Goal: Information Seeking & Learning: Compare options

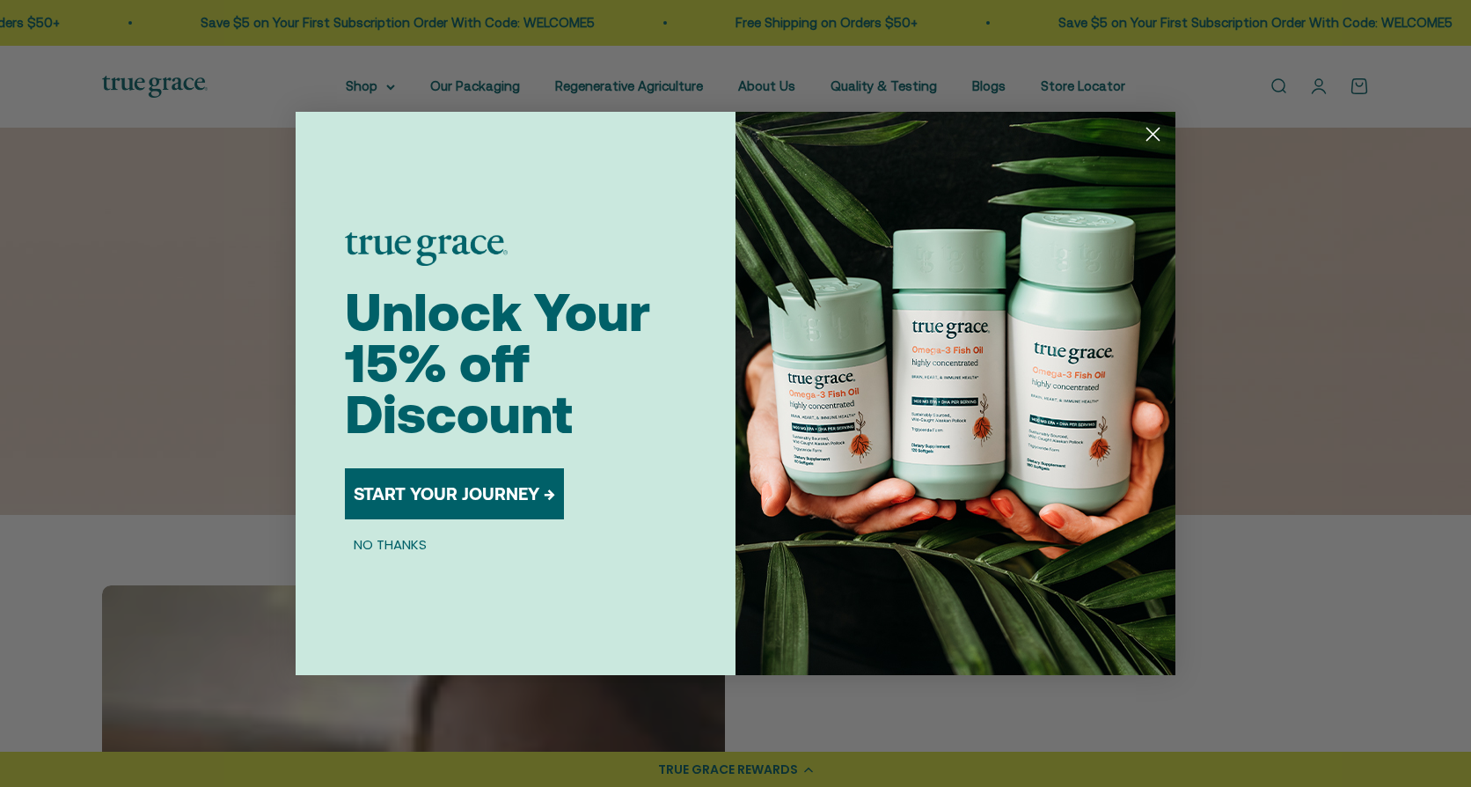
click at [1150, 129] on circle "Close dialog" at bounding box center [1153, 134] width 29 height 29
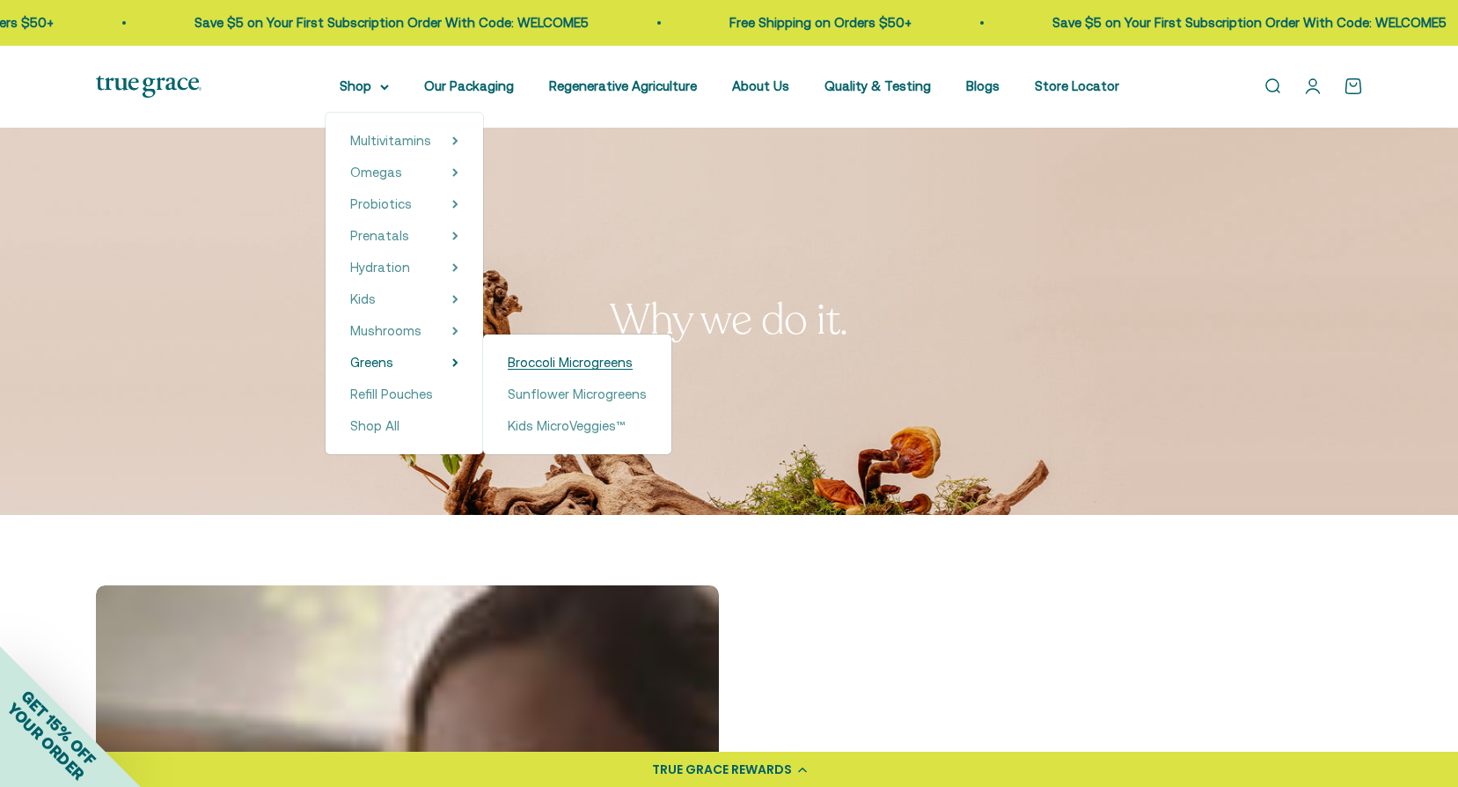
click at [561, 355] on span "Broccoli Microgreens" at bounding box center [570, 362] width 125 height 15
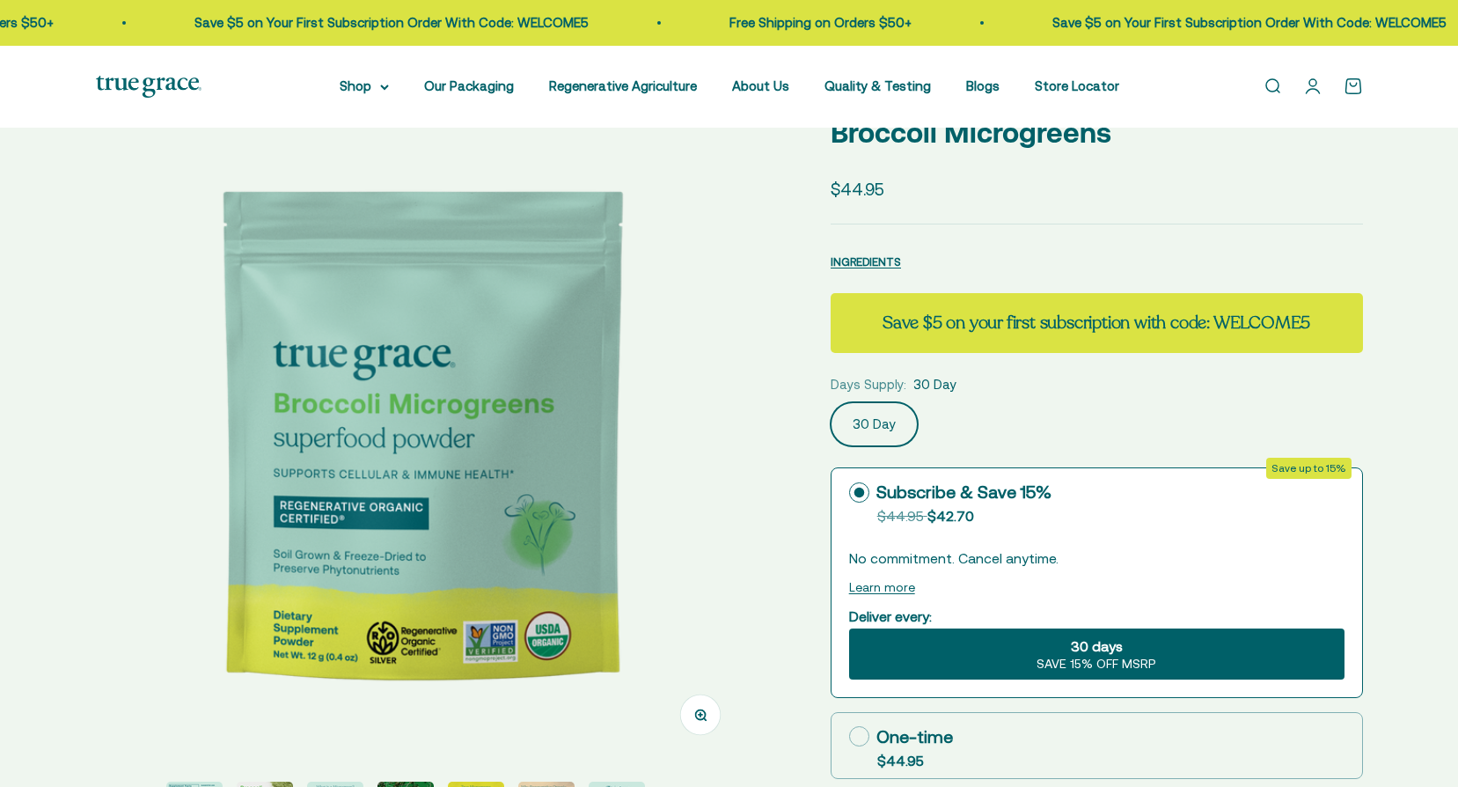
scroll to position [264, 0]
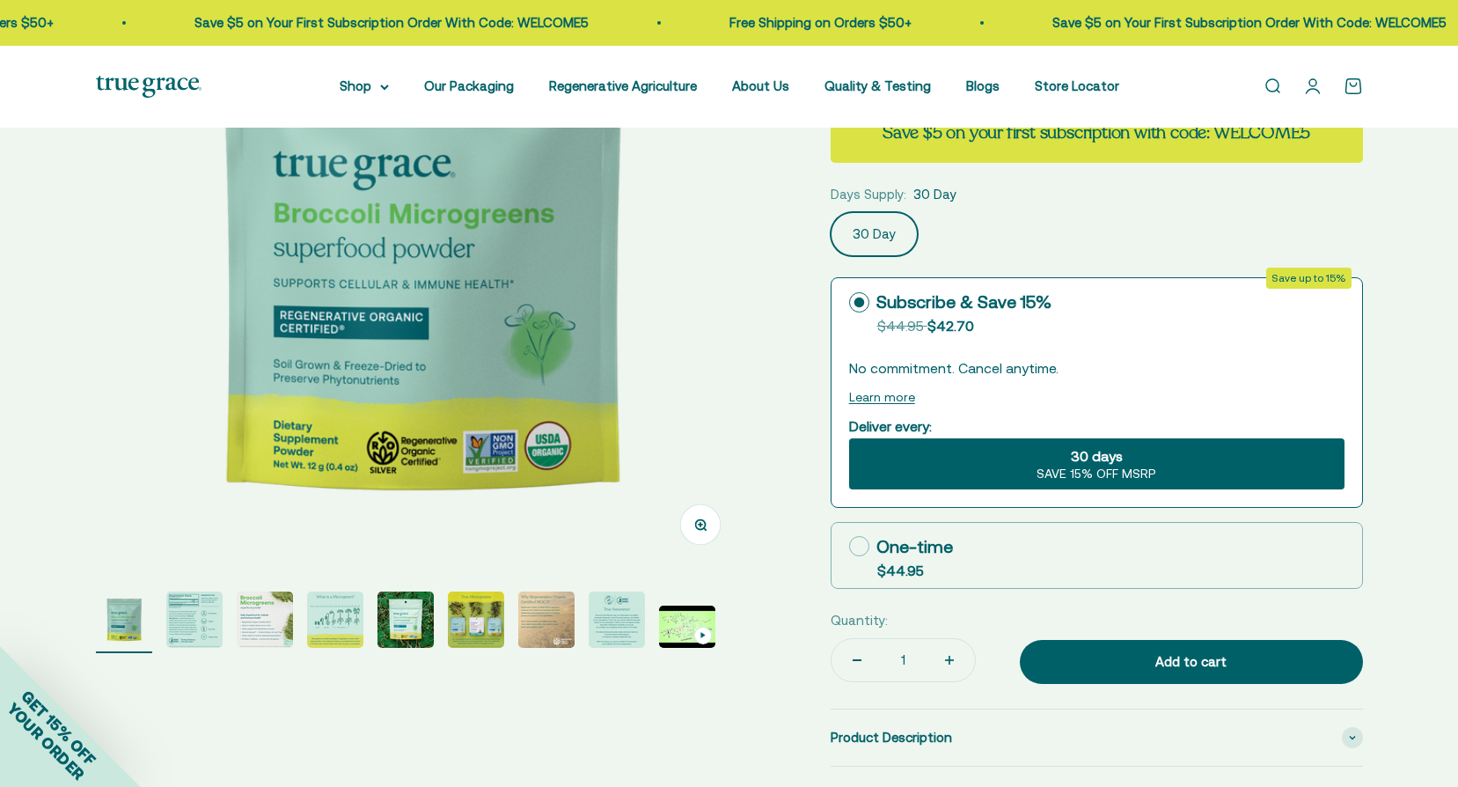
select select "3"
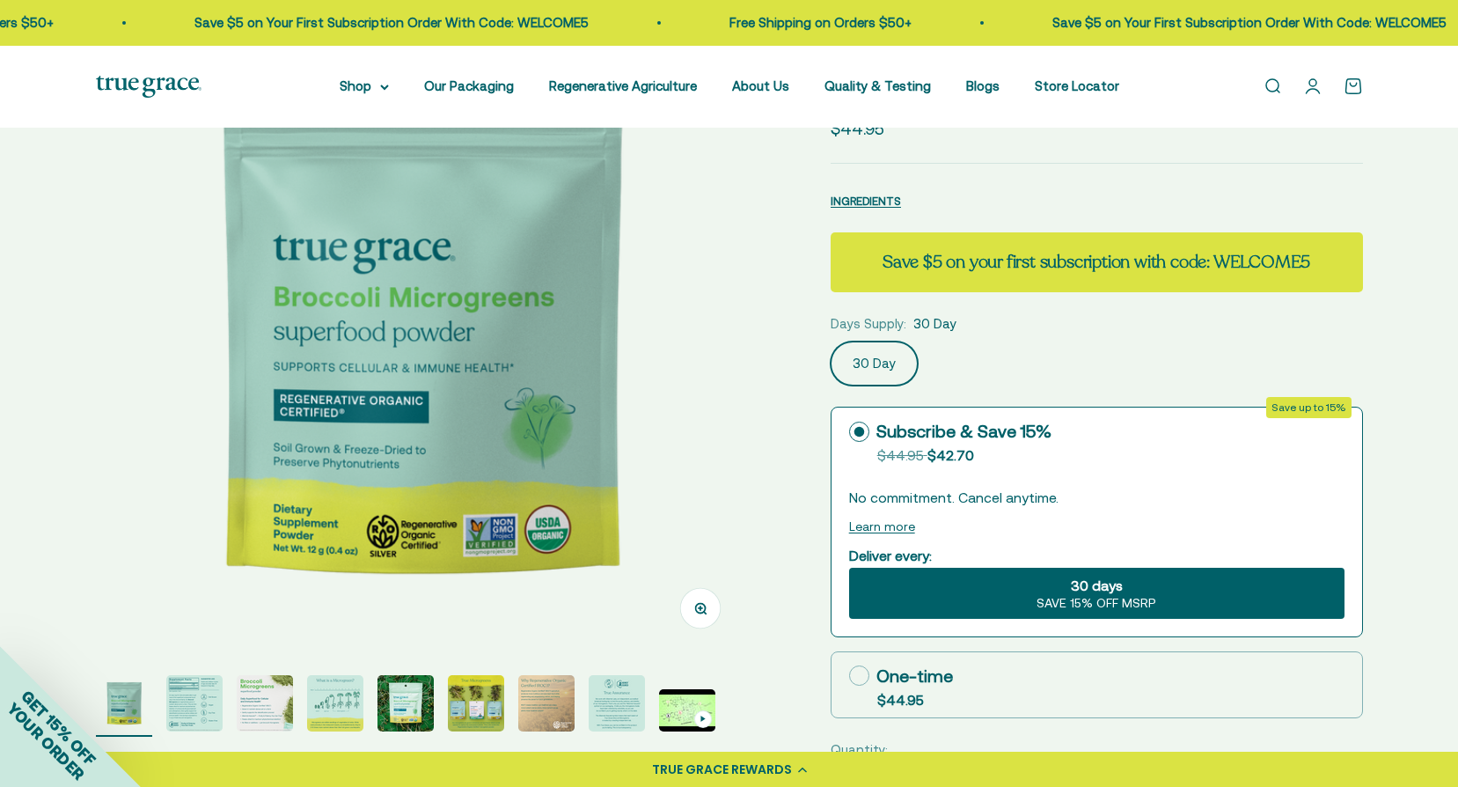
scroll to position [0, 0]
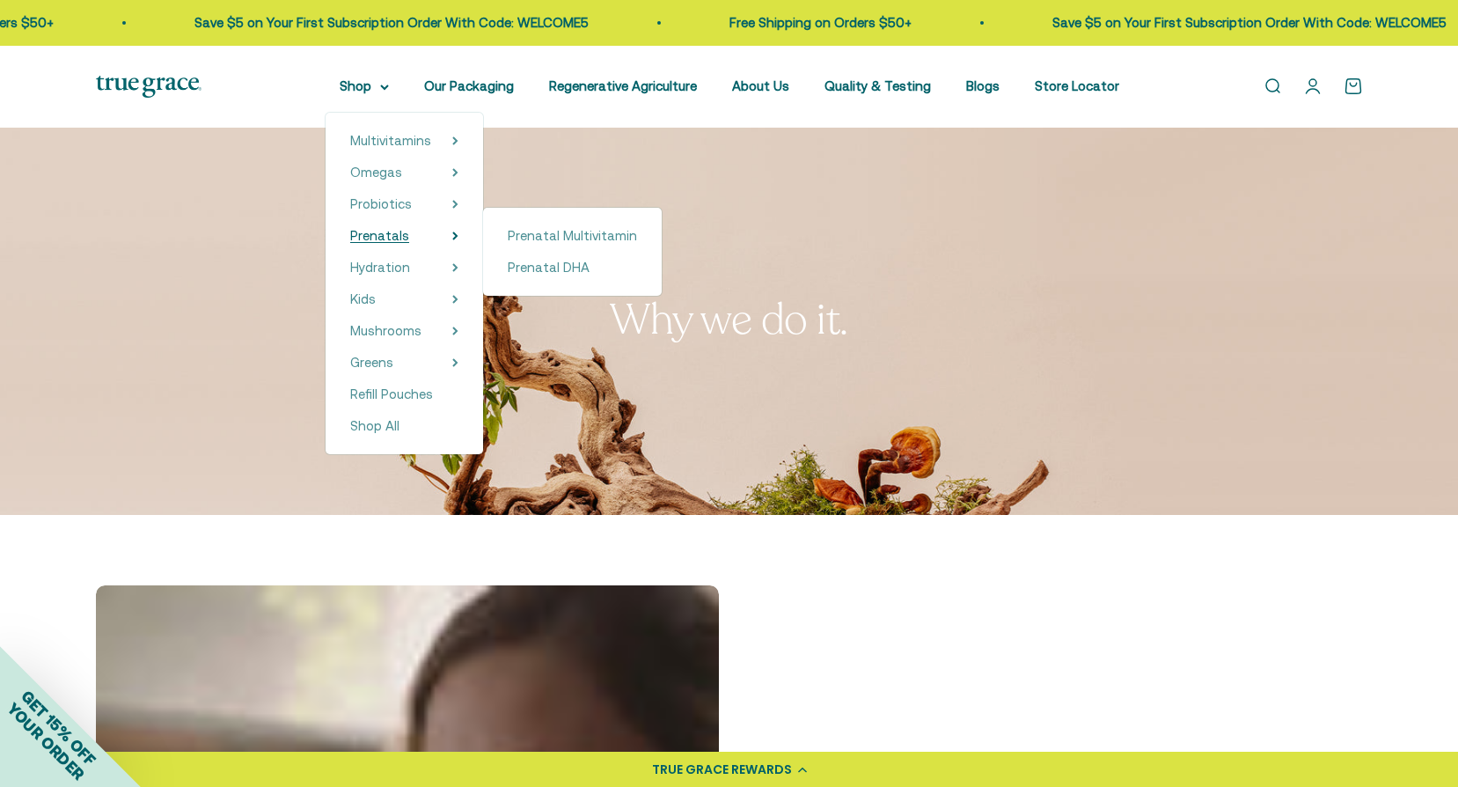
click at [391, 234] on span "Prenatals" at bounding box center [379, 235] width 59 height 15
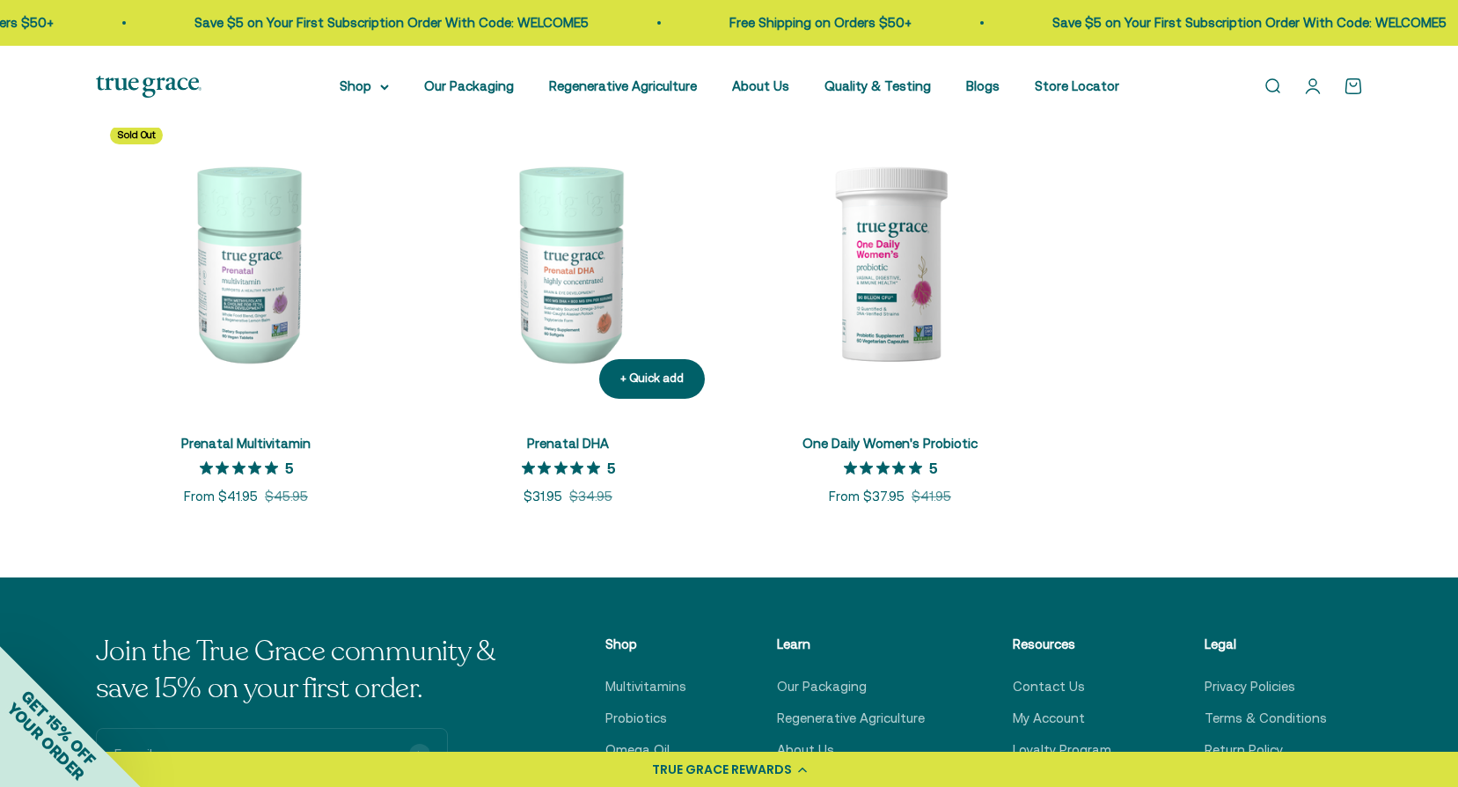
scroll to position [352, 0]
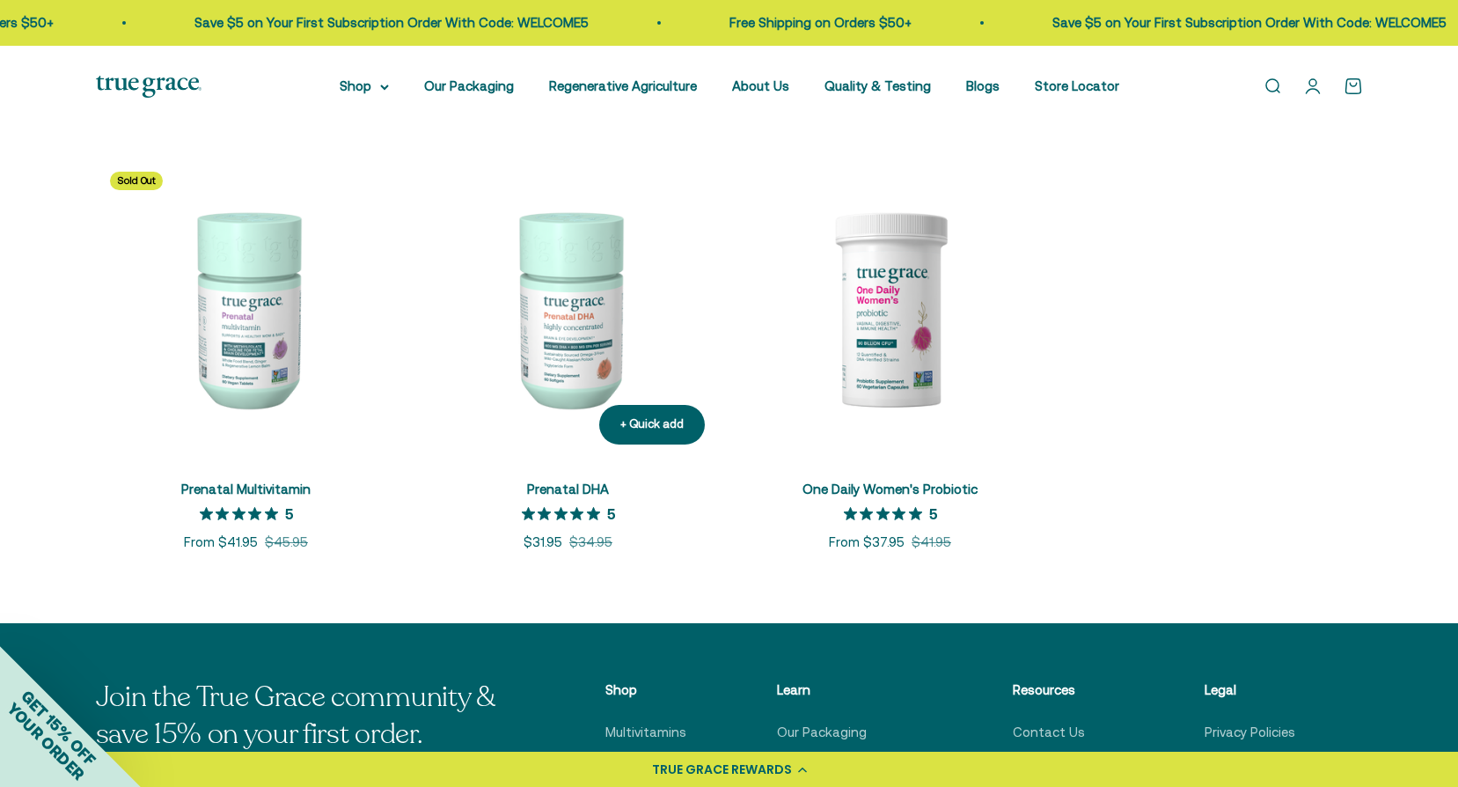
click at [578, 350] on img at bounding box center [568, 308] width 301 height 301
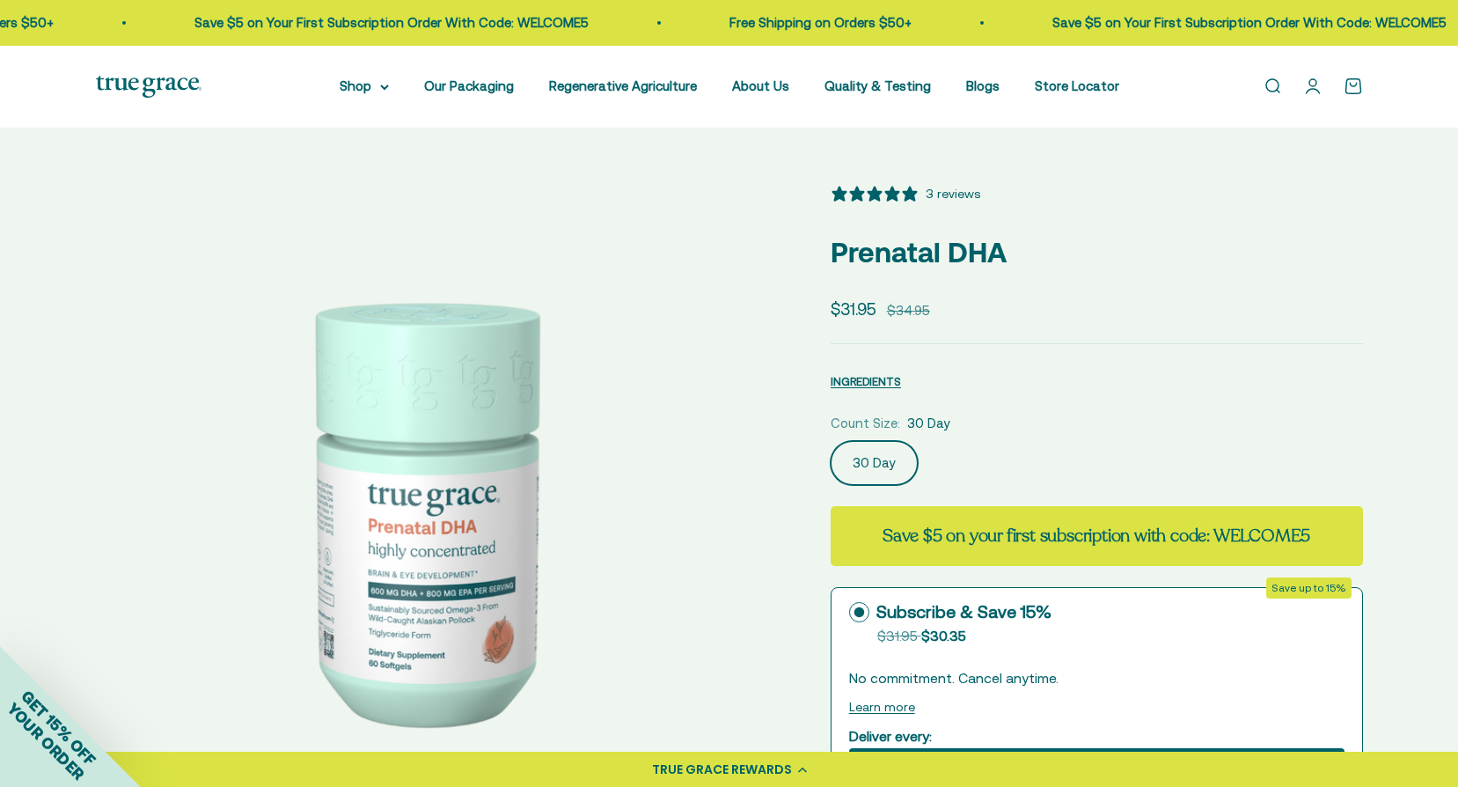
select select "3"
click at [340, 237] on img at bounding box center [421, 509] width 650 height 650
click at [566, 330] on img at bounding box center [421, 509] width 650 height 650
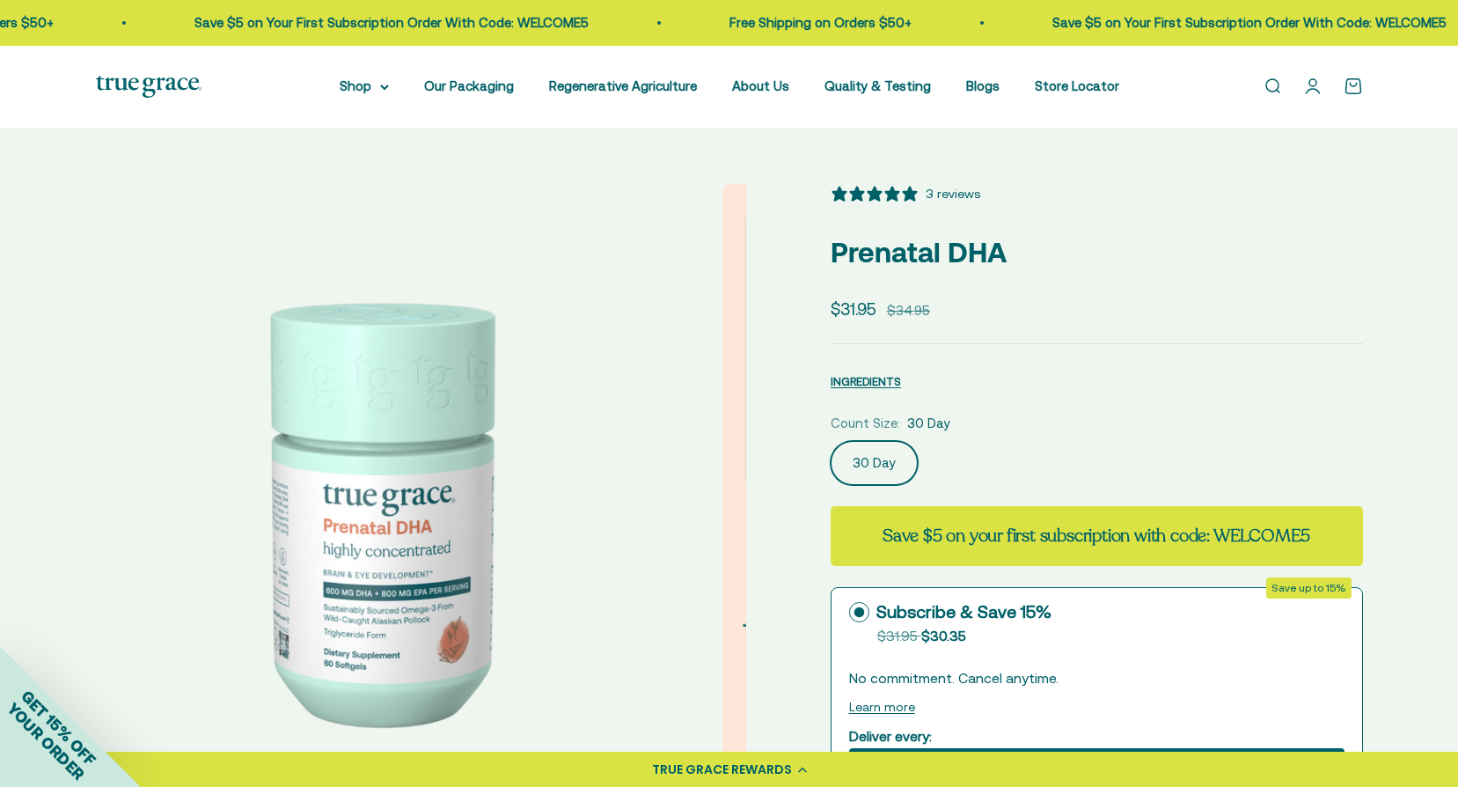
click at [566, 330] on img at bounding box center [376, 509] width 650 height 650
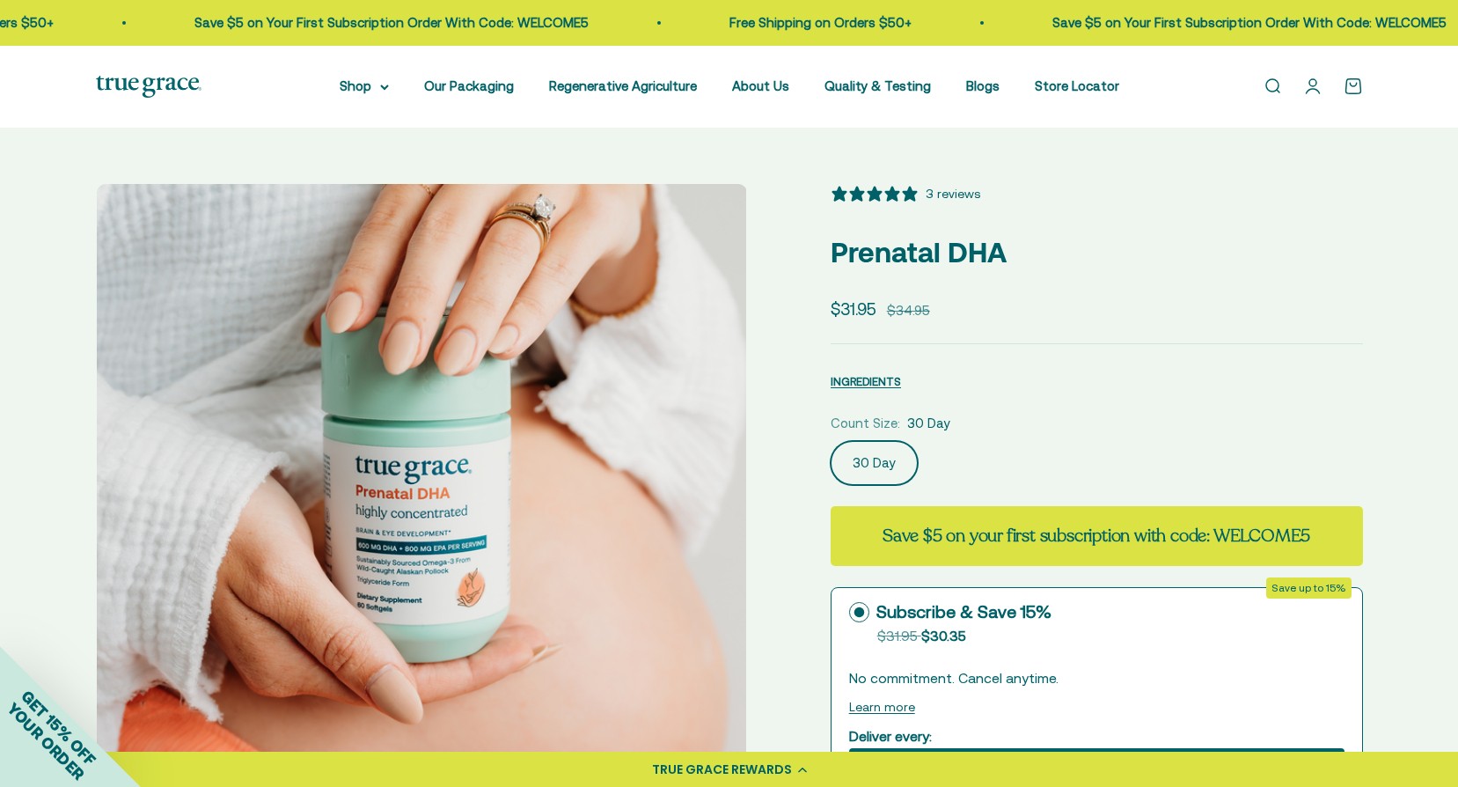
scroll to position [0, 1343]
click at [122, 332] on img at bounding box center [421, 509] width 650 height 650
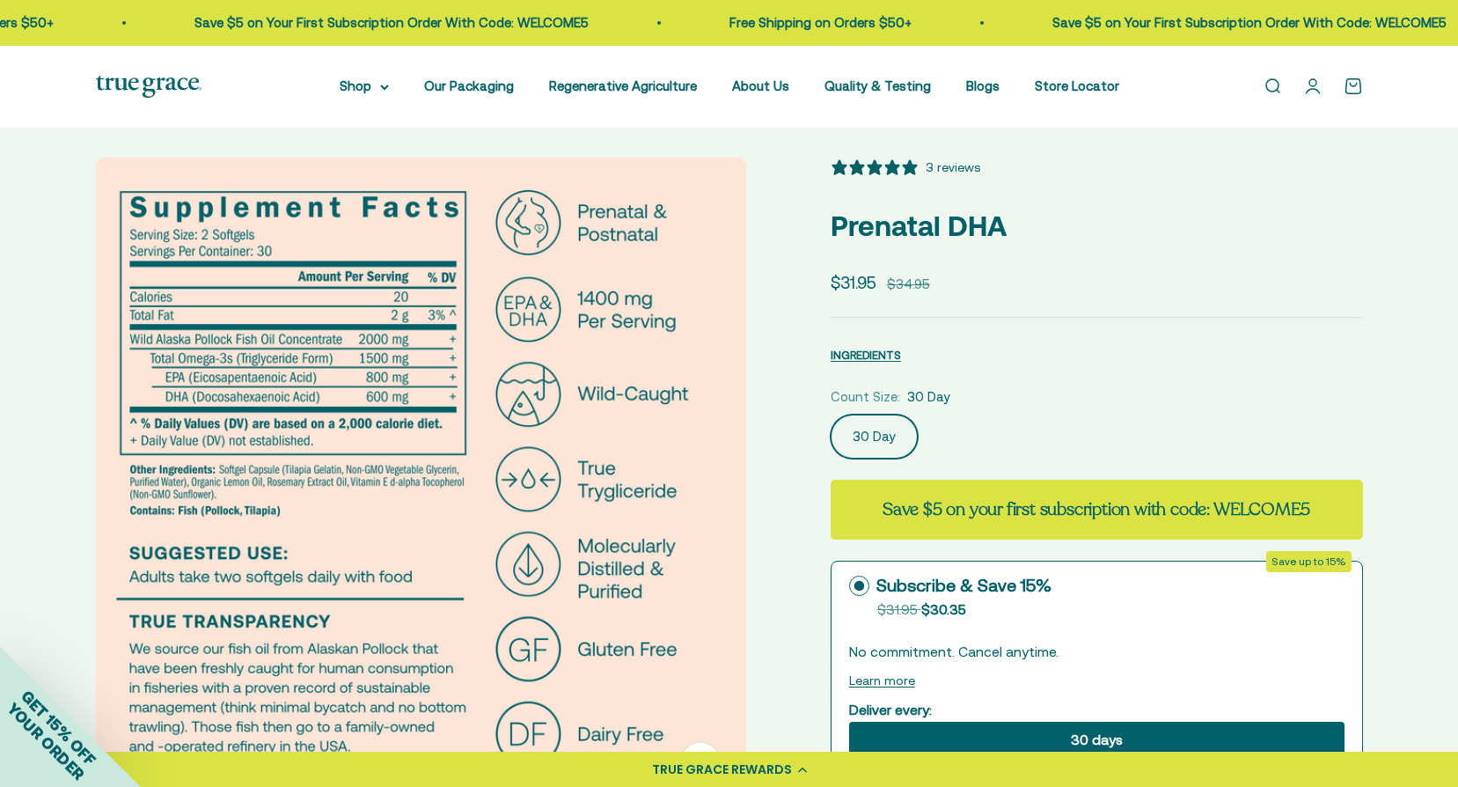
scroll to position [0, 0]
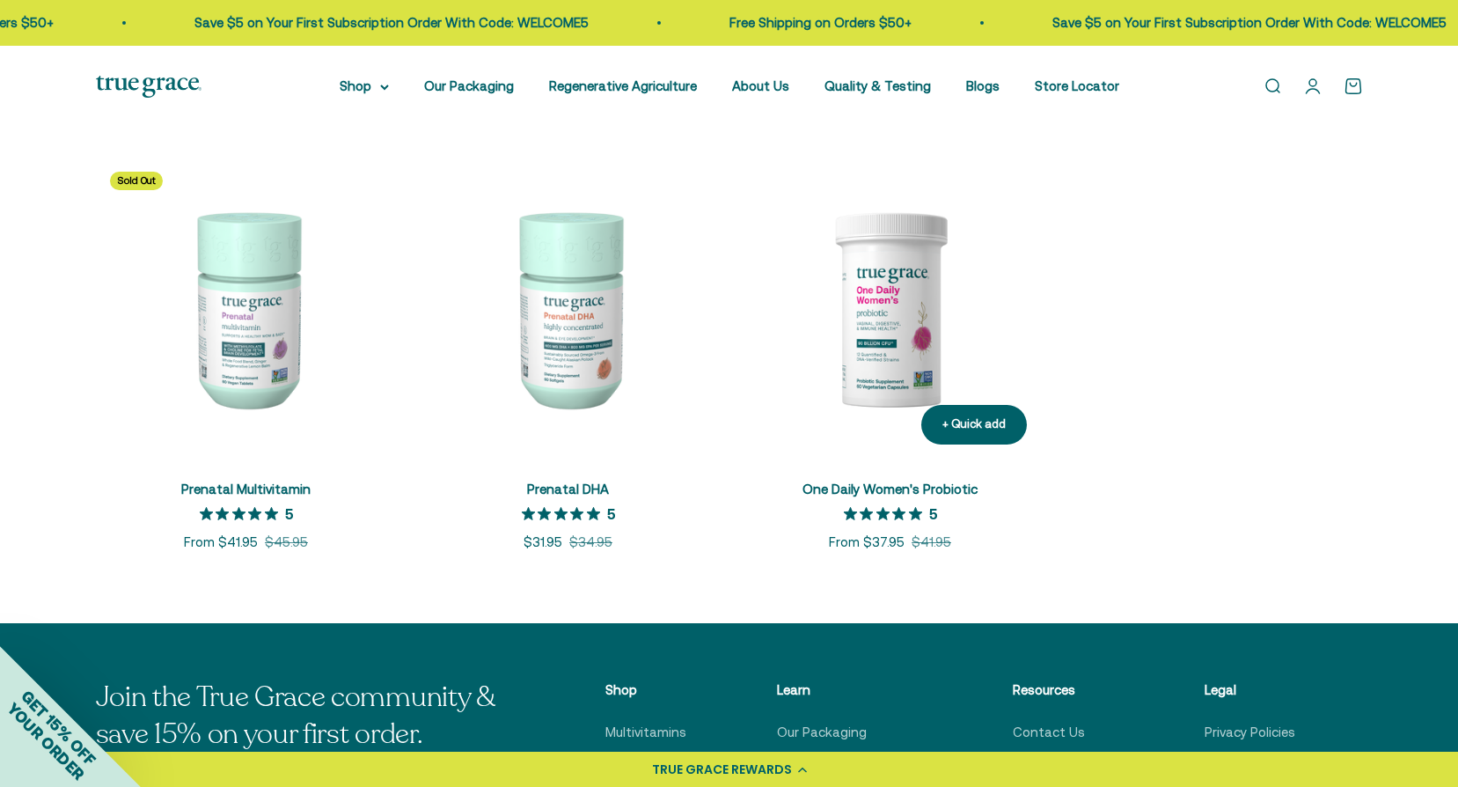
click at [891, 334] on img at bounding box center [890, 308] width 301 height 301
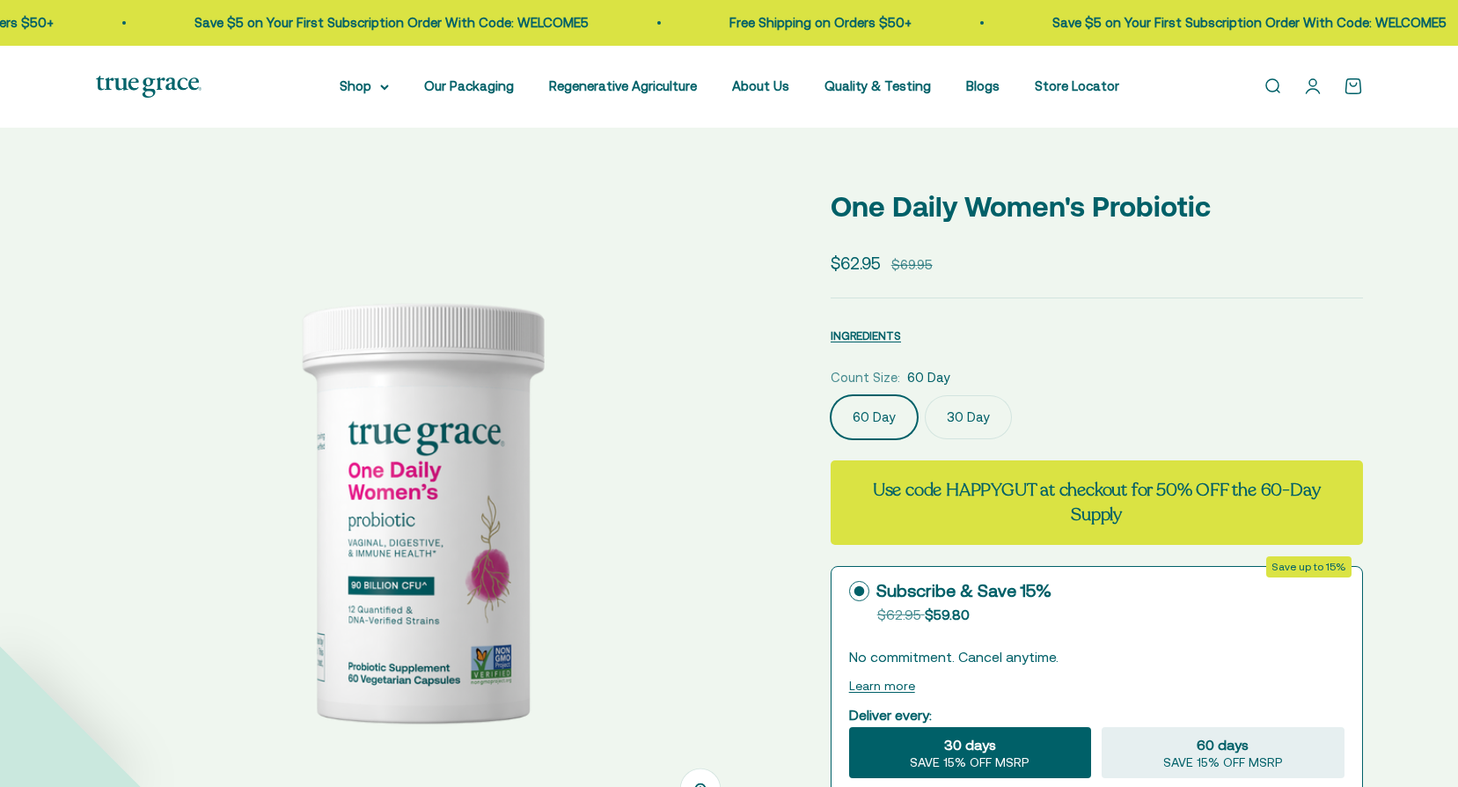
select select "3"
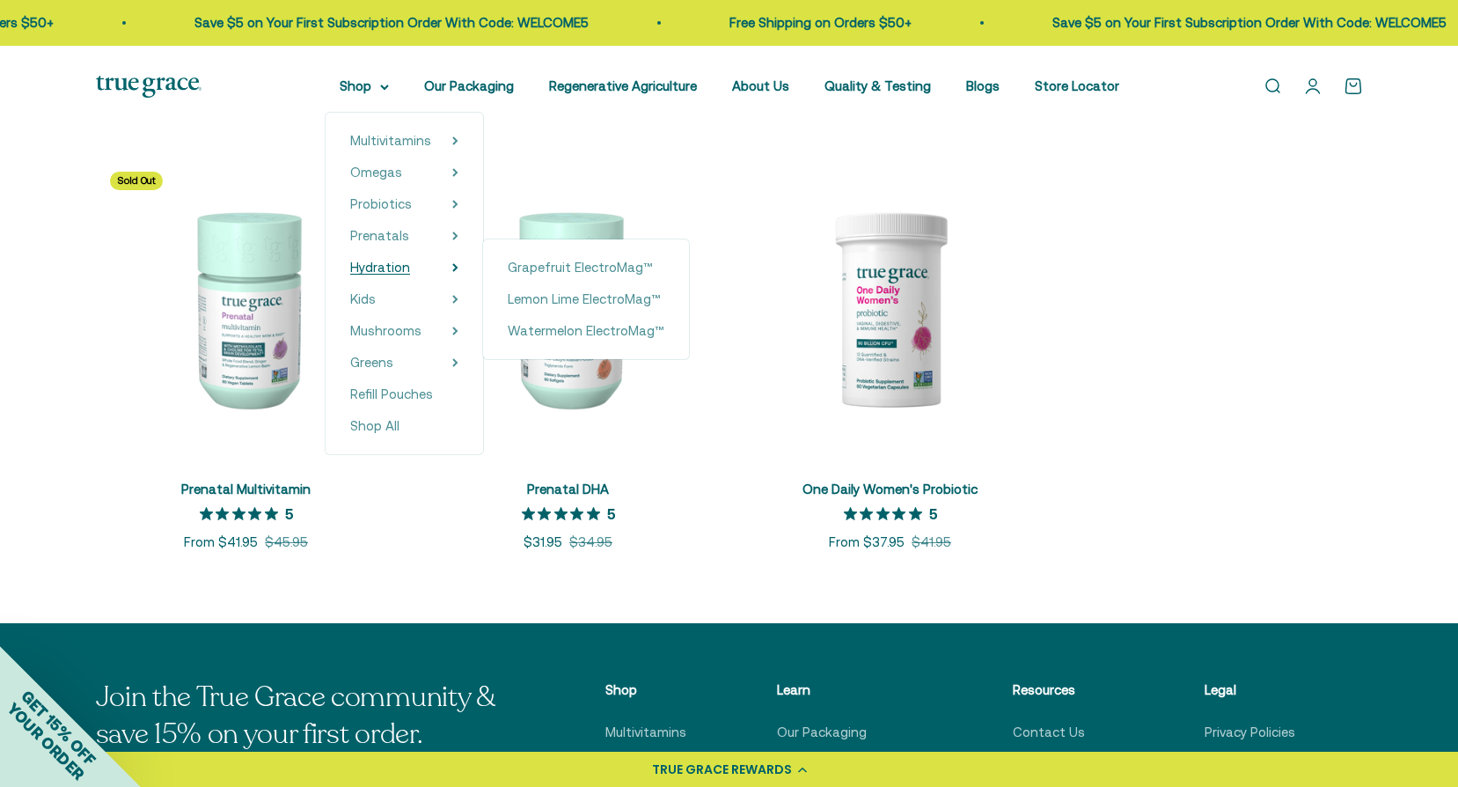
click at [424, 270] on summary "Hydration" at bounding box center [404, 267] width 108 height 21
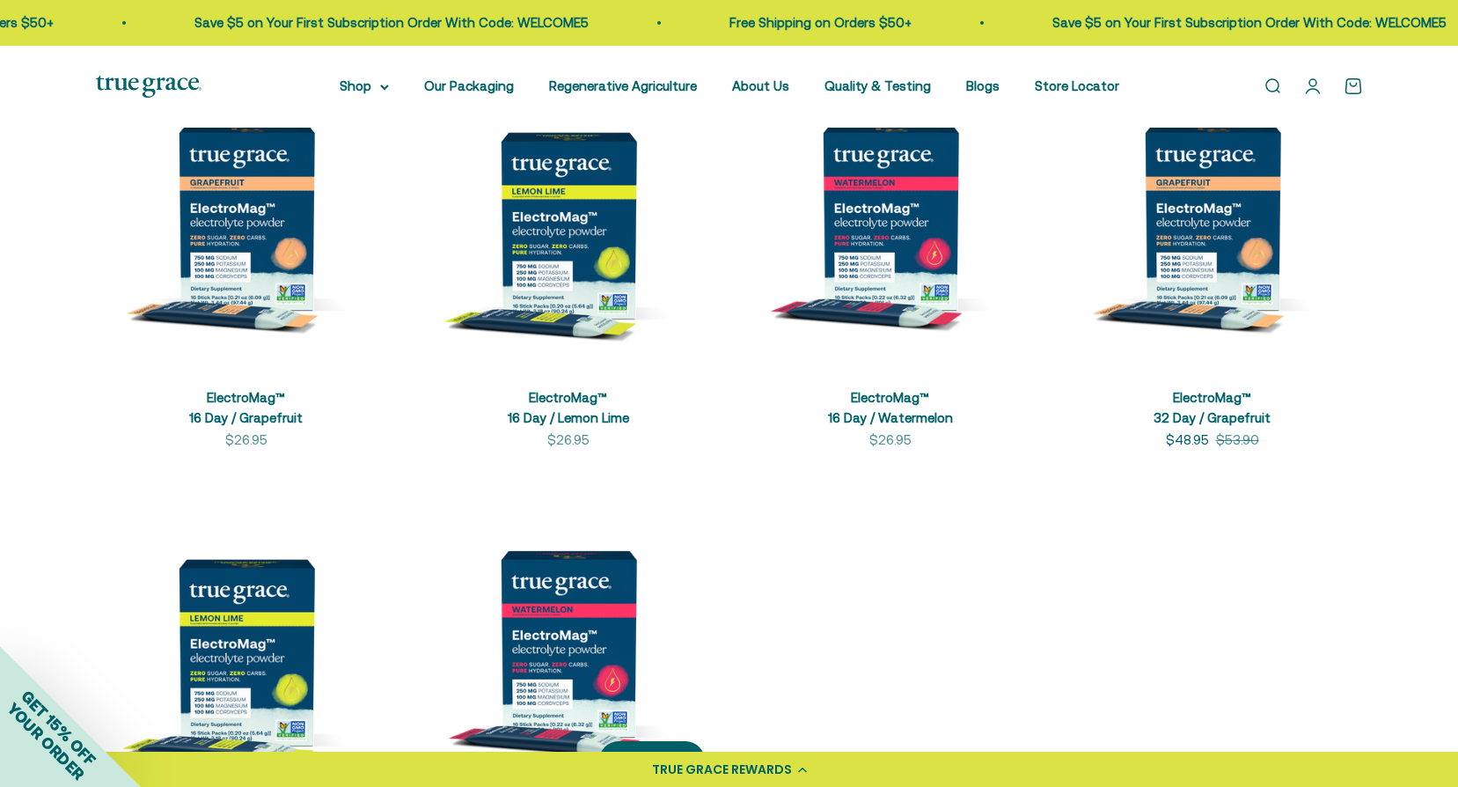
scroll to position [440, 0]
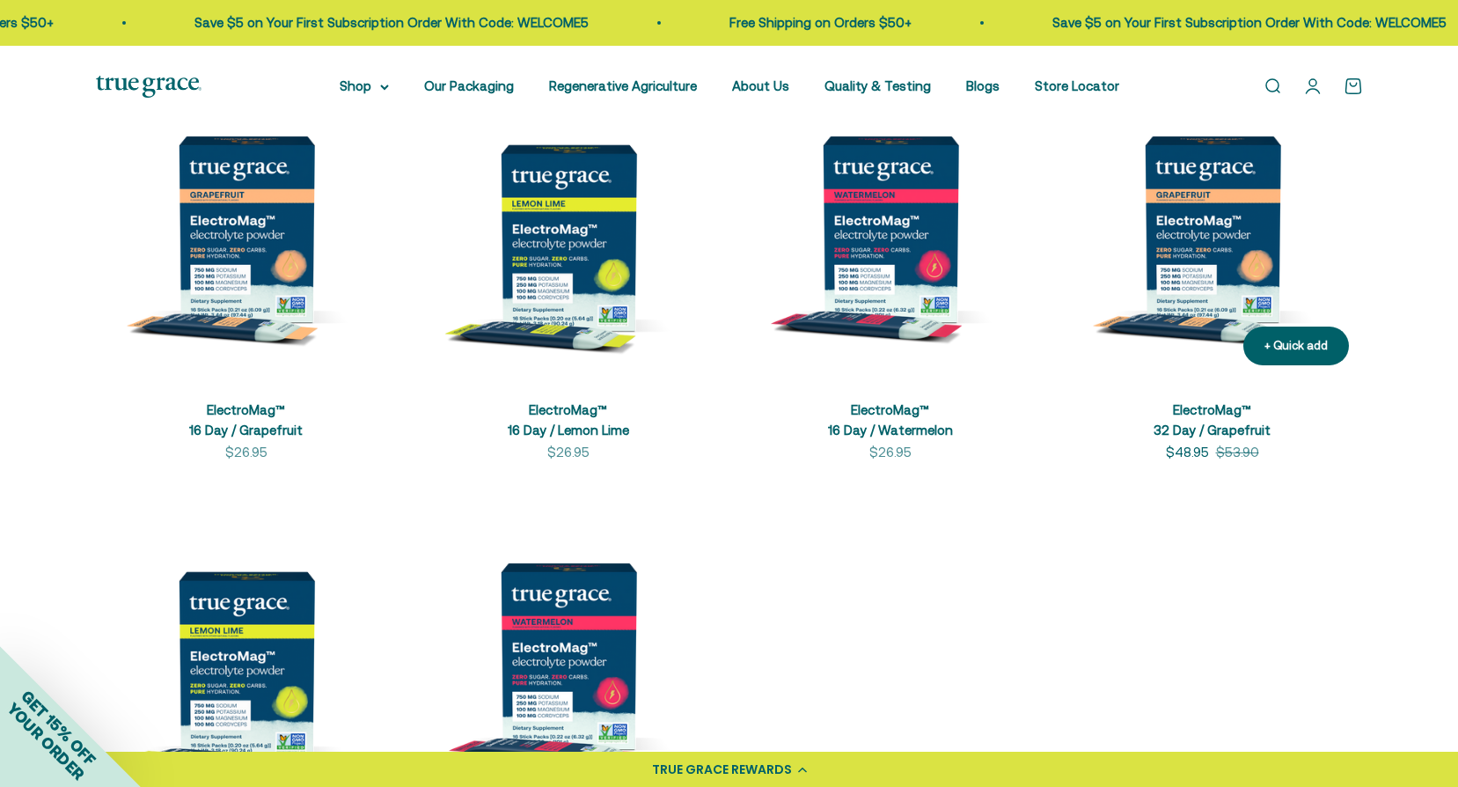
click at [1224, 218] on img at bounding box center [1212, 228] width 301 height 301
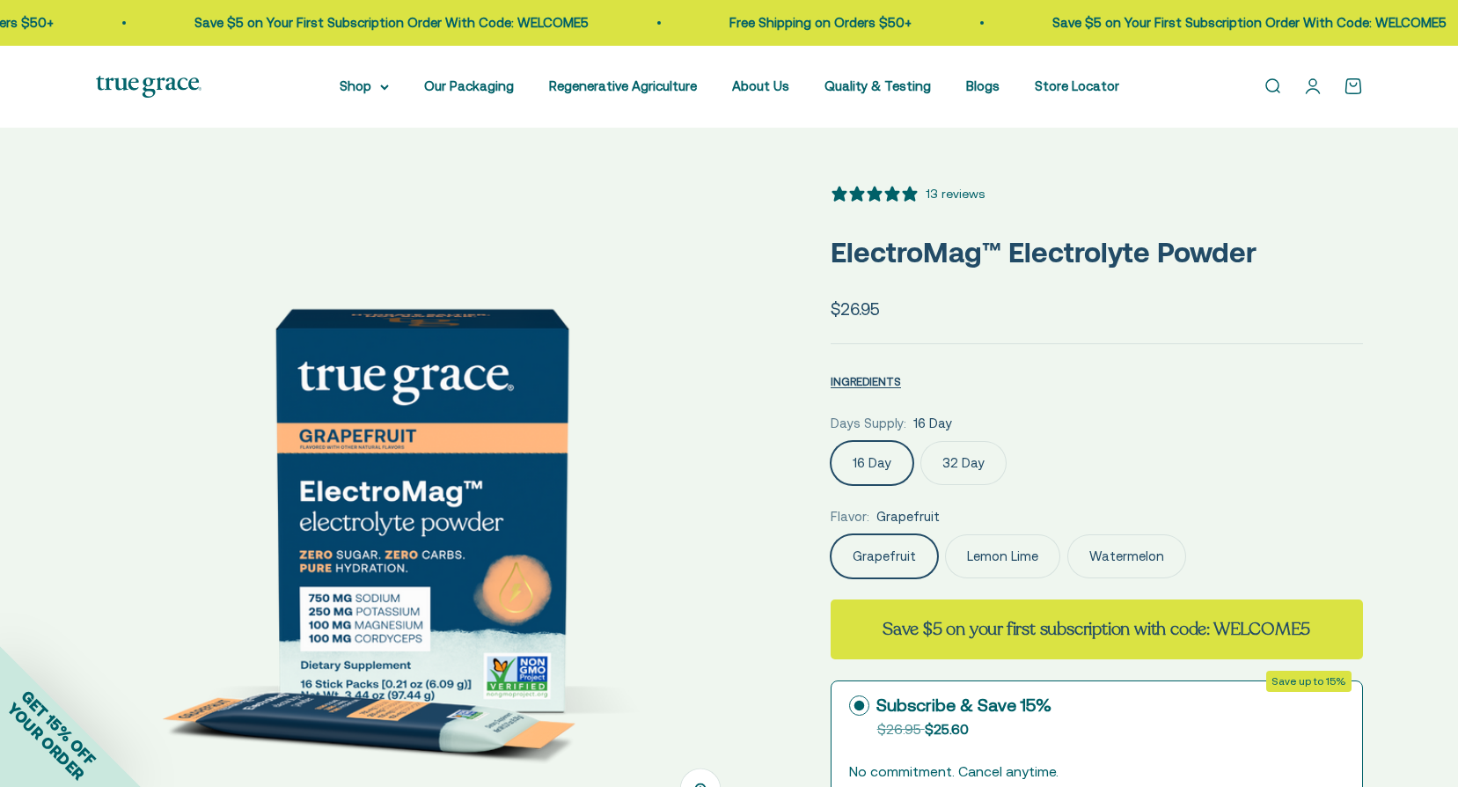
select select "3"
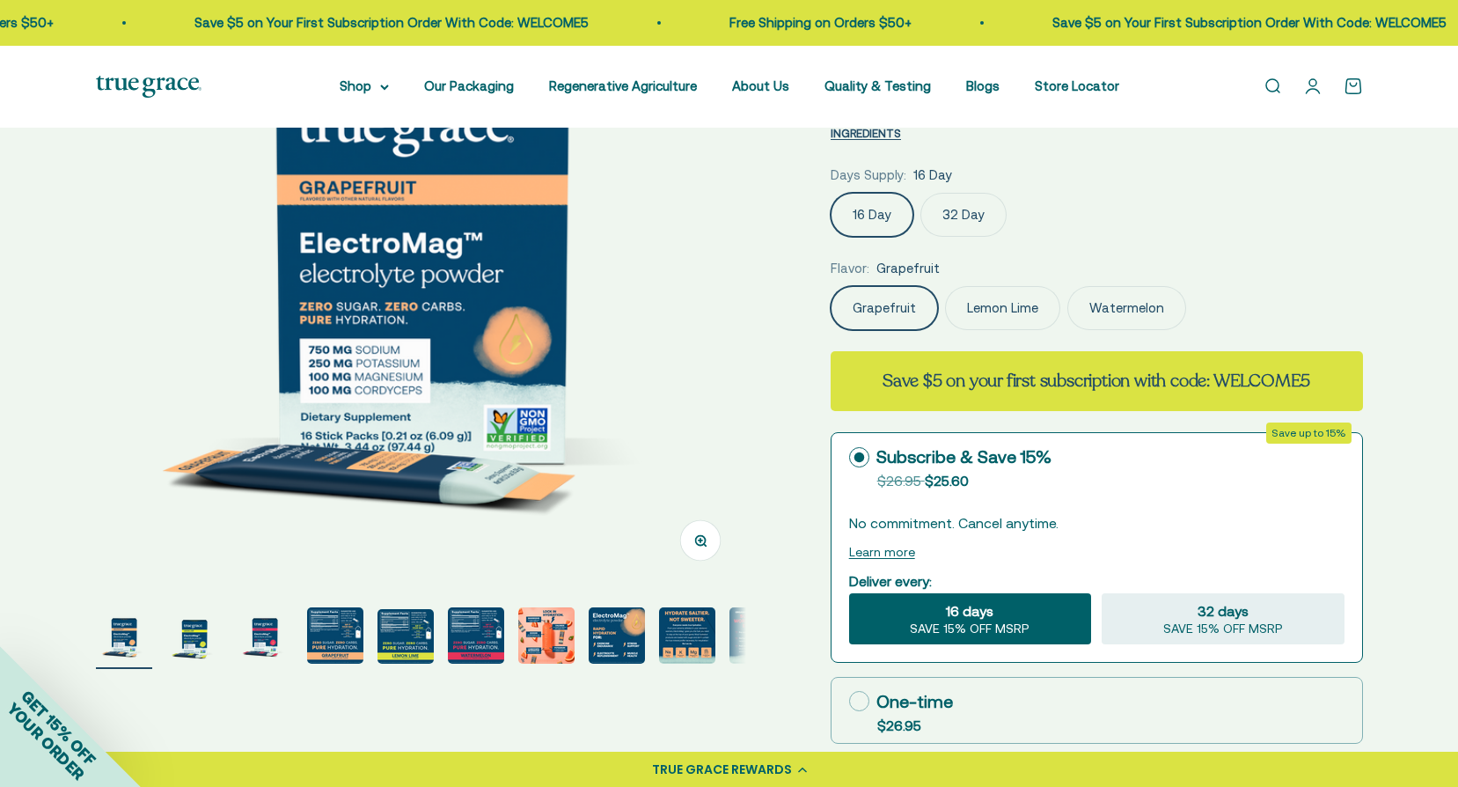
scroll to position [264, 0]
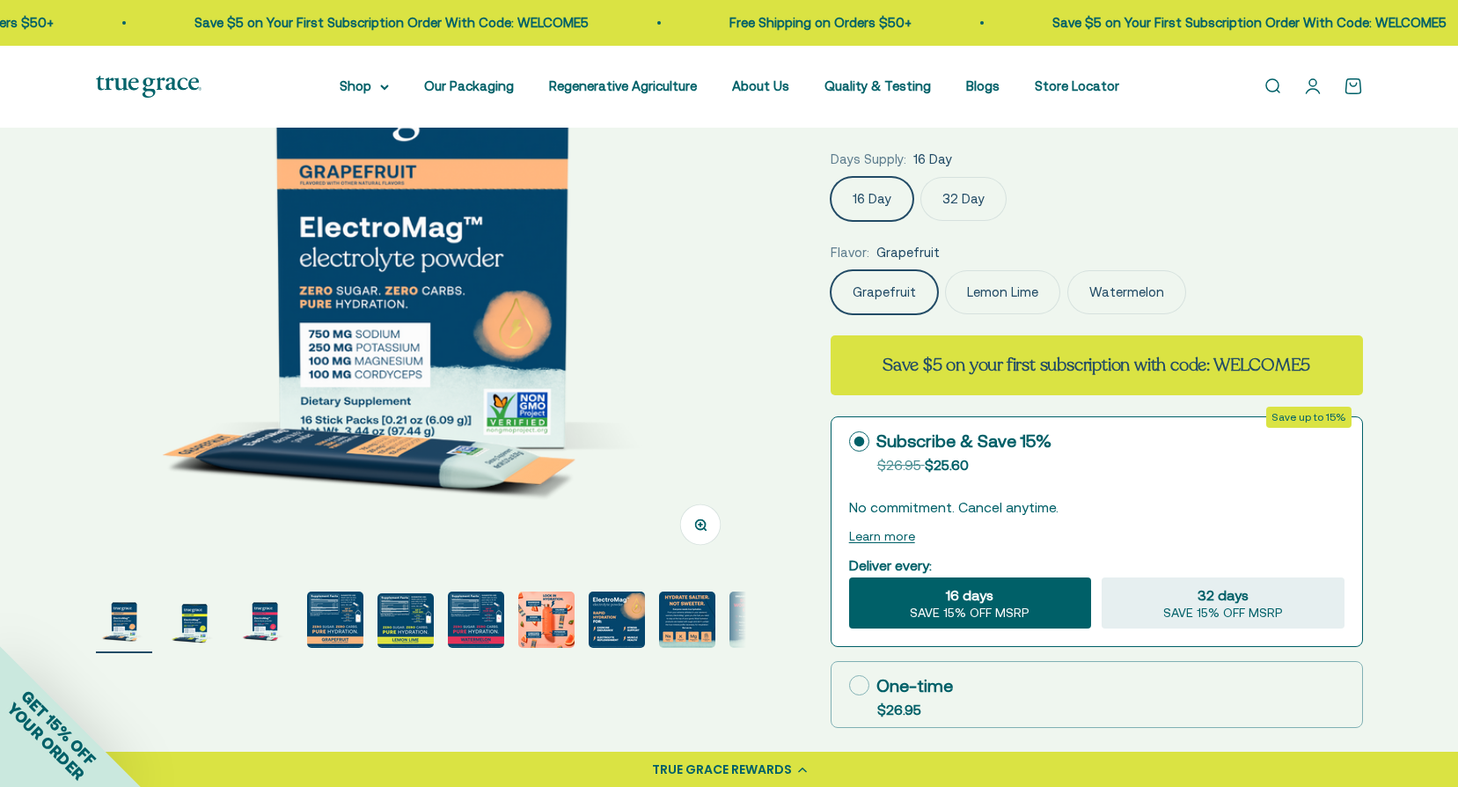
click at [332, 612] on img "Go to item 4" at bounding box center [335, 619] width 56 height 56
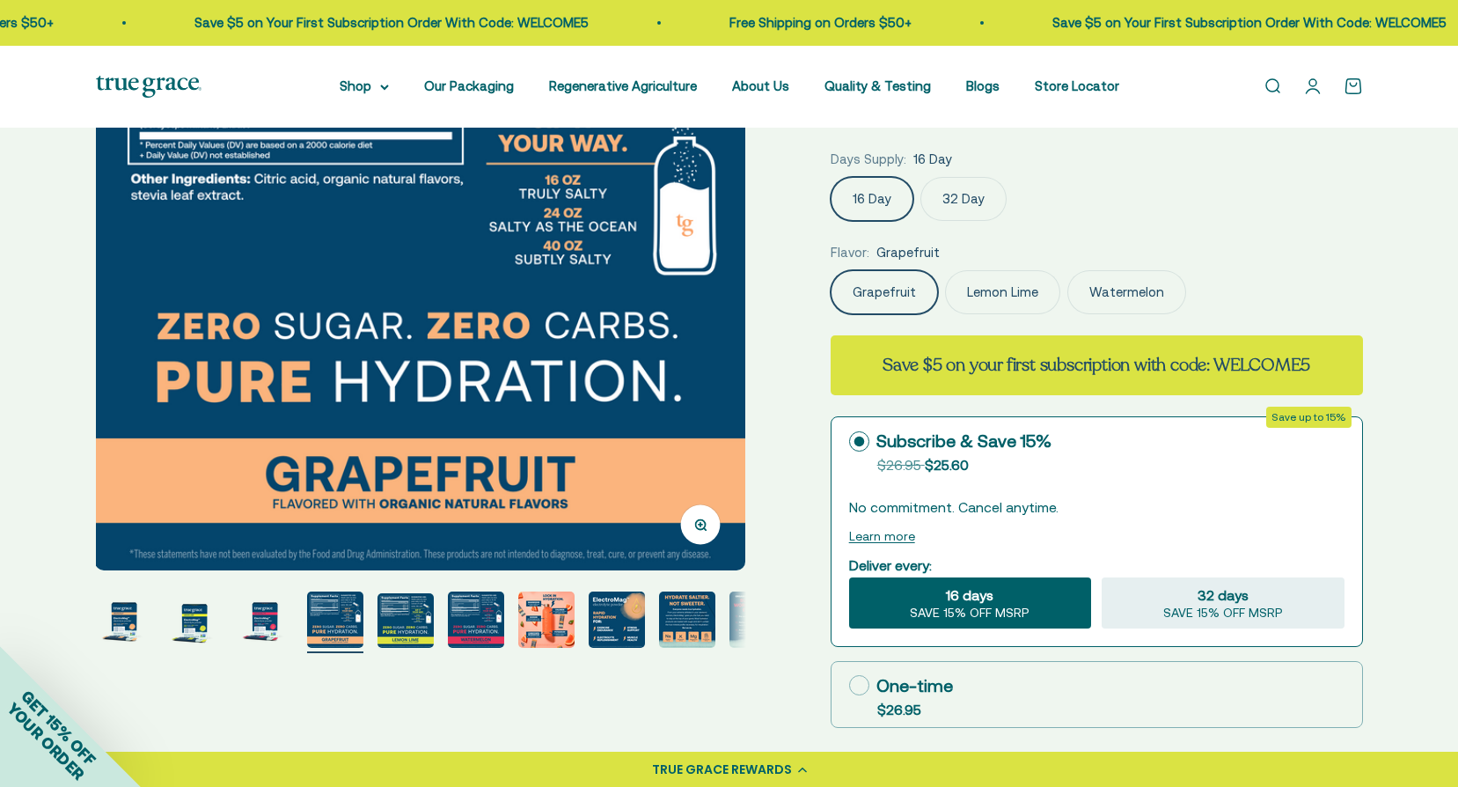
click at [404, 620] on img "Go to item 5" at bounding box center [406, 620] width 56 height 55
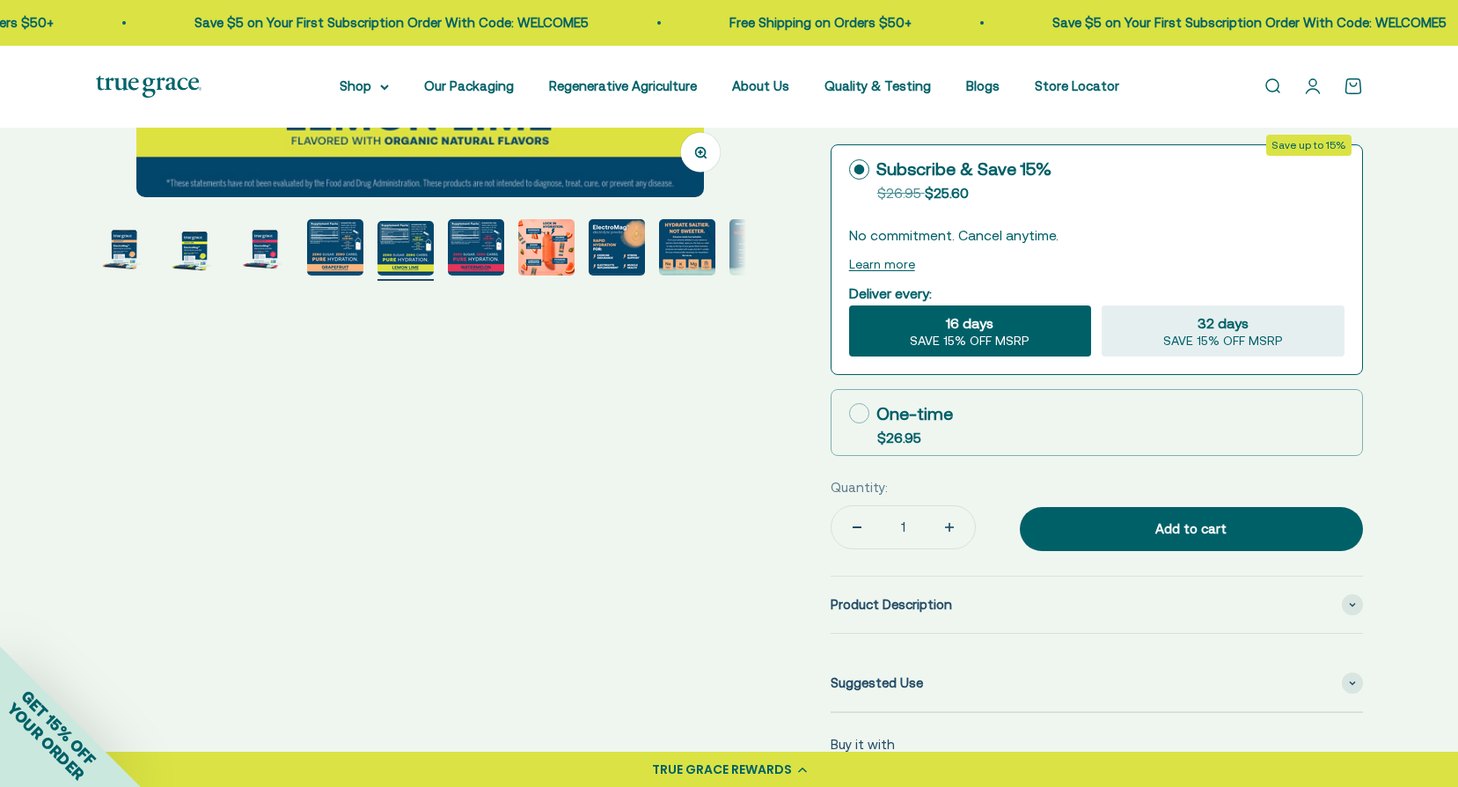
scroll to position [440, 0]
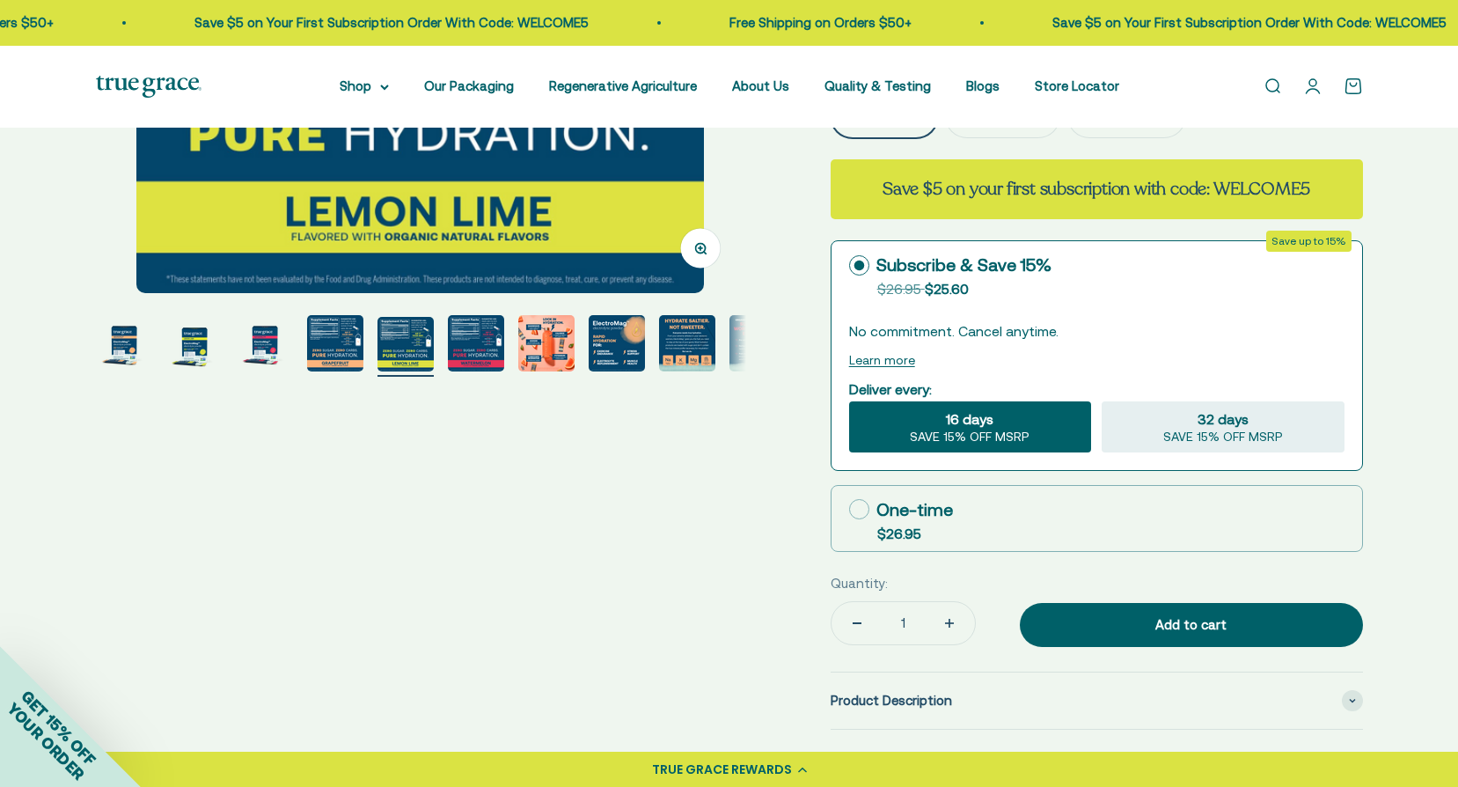
click at [551, 359] on img "Go to item 7" at bounding box center [546, 343] width 56 height 56
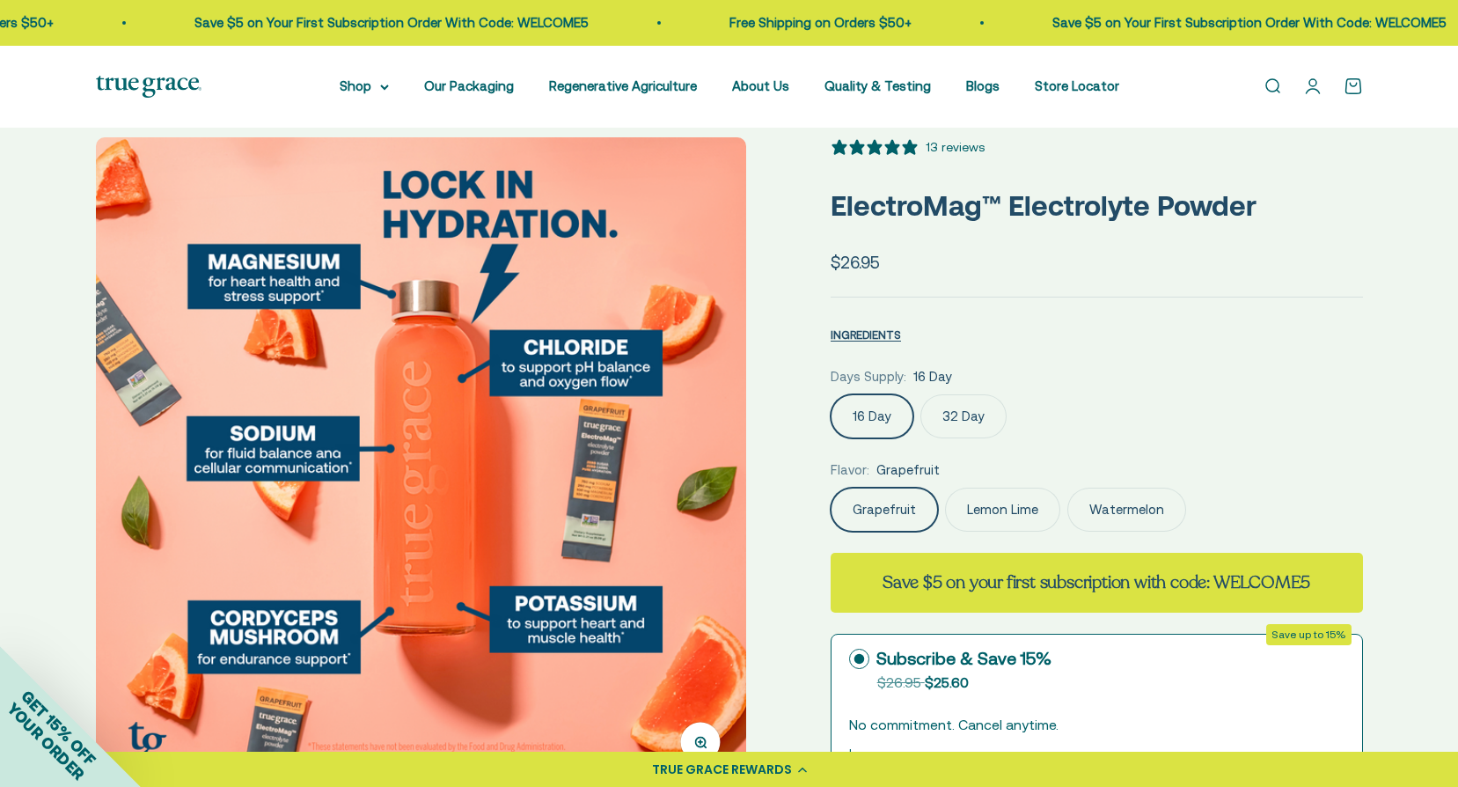
scroll to position [88, 0]
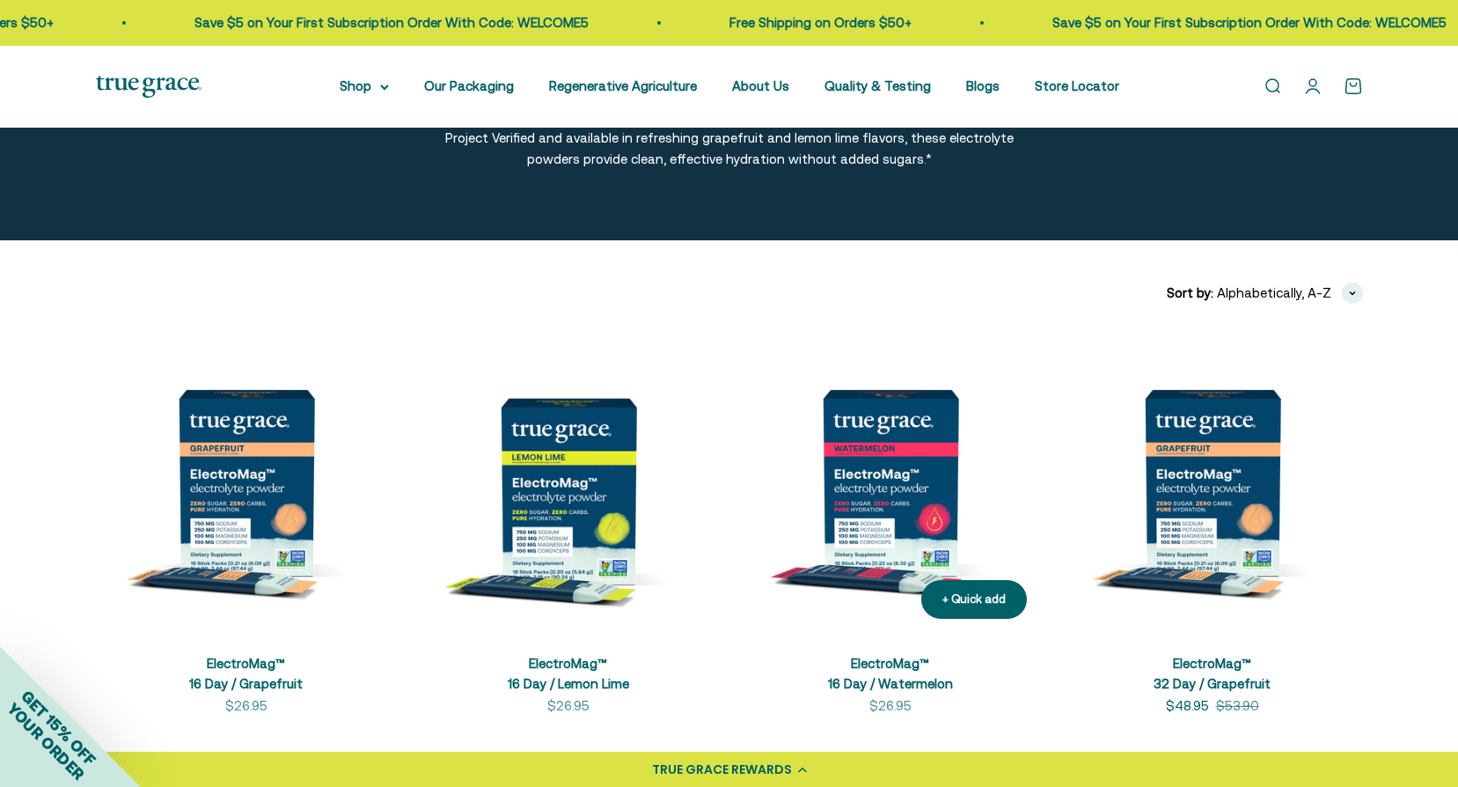
scroll to position [176, 0]
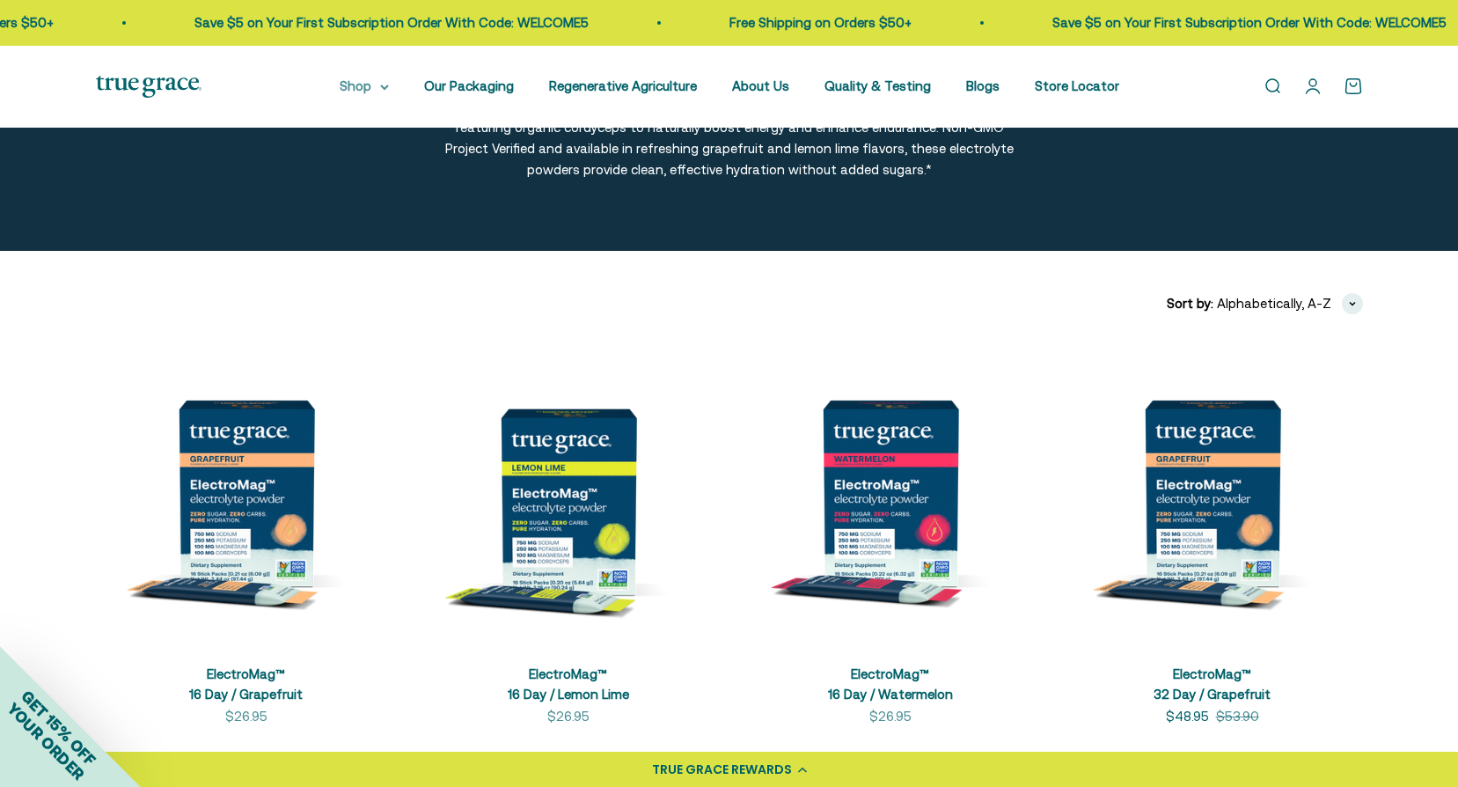
click at [388, 88] on icon at bounding box center [384, 87] width 7 height 4
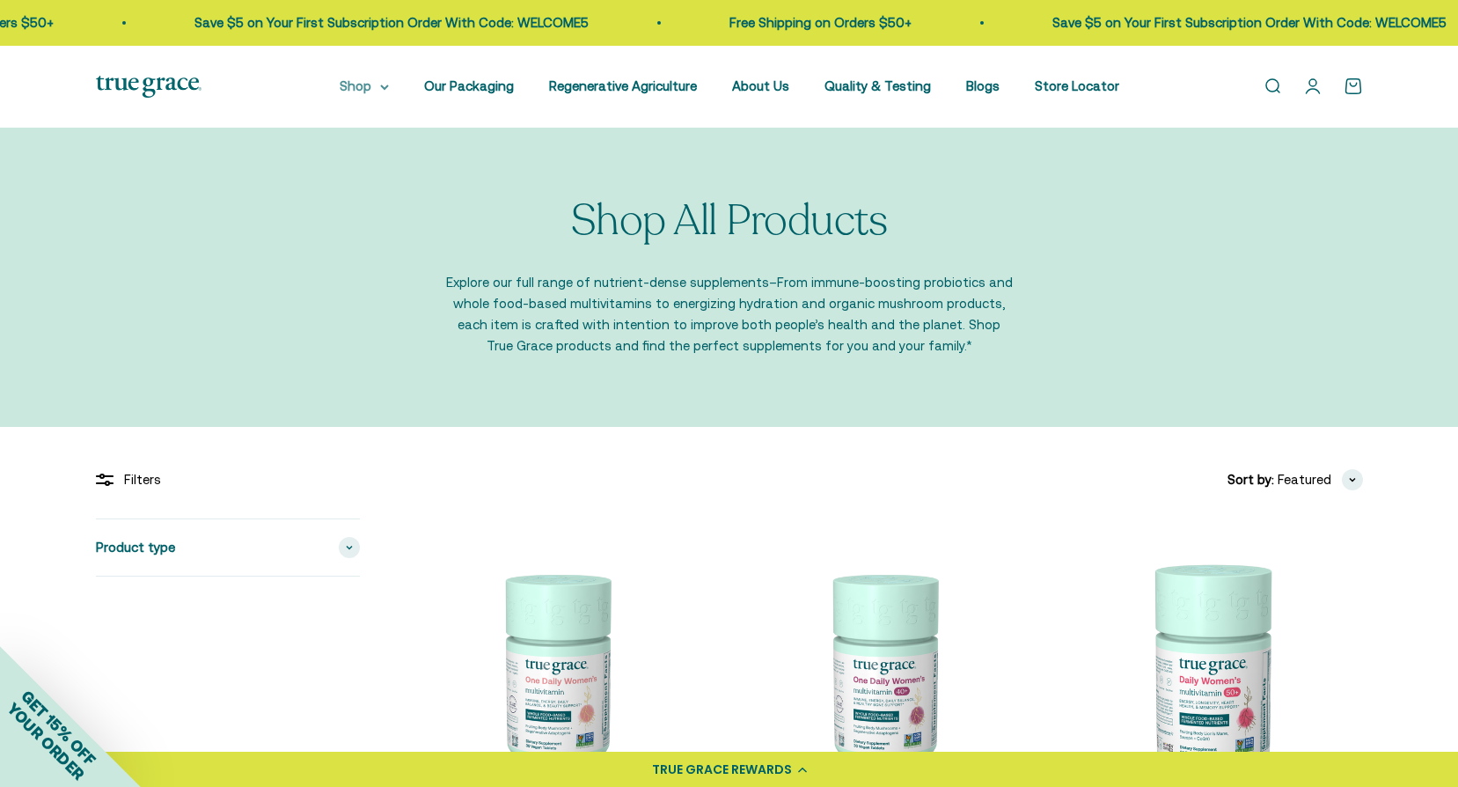
click at [389, 84] on icon at bounding box center [384, 87] width 9 height 6
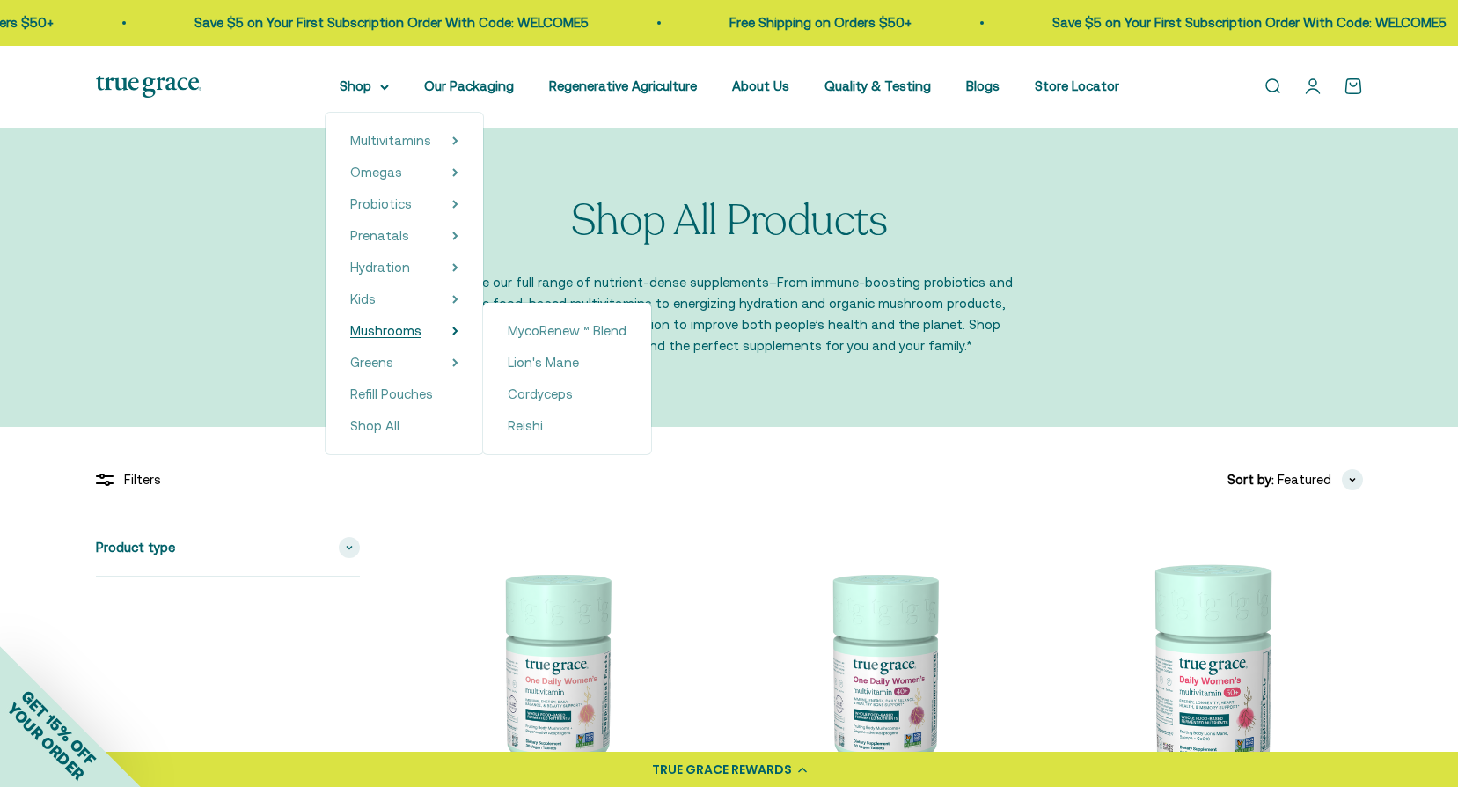
click at [383, 330] on span "Mushrooms" at bounding box center [385, 330] width 71 height 15
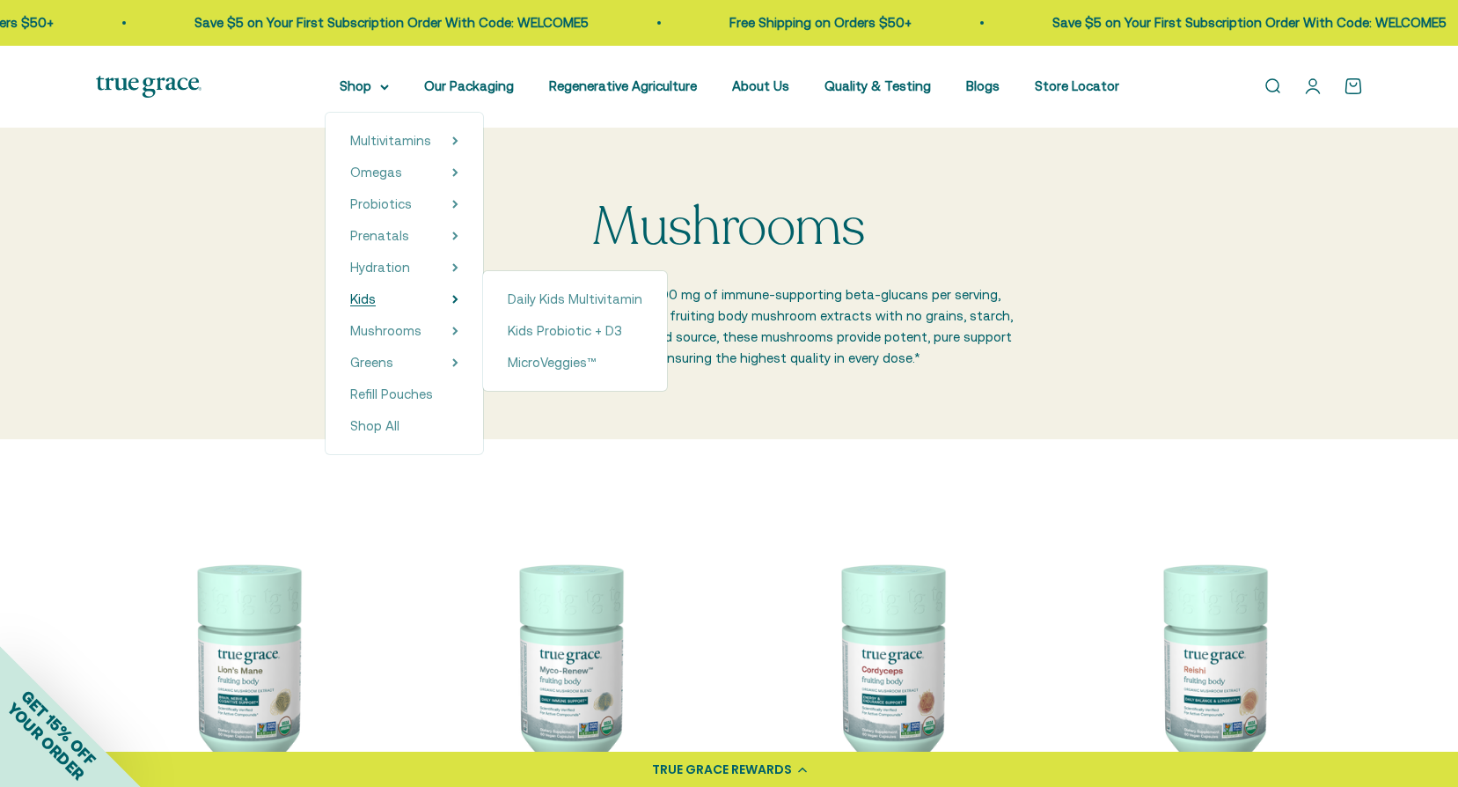
click at [376, 299] on span "Kids" at bounding box center [363, 298] width 26 height 15
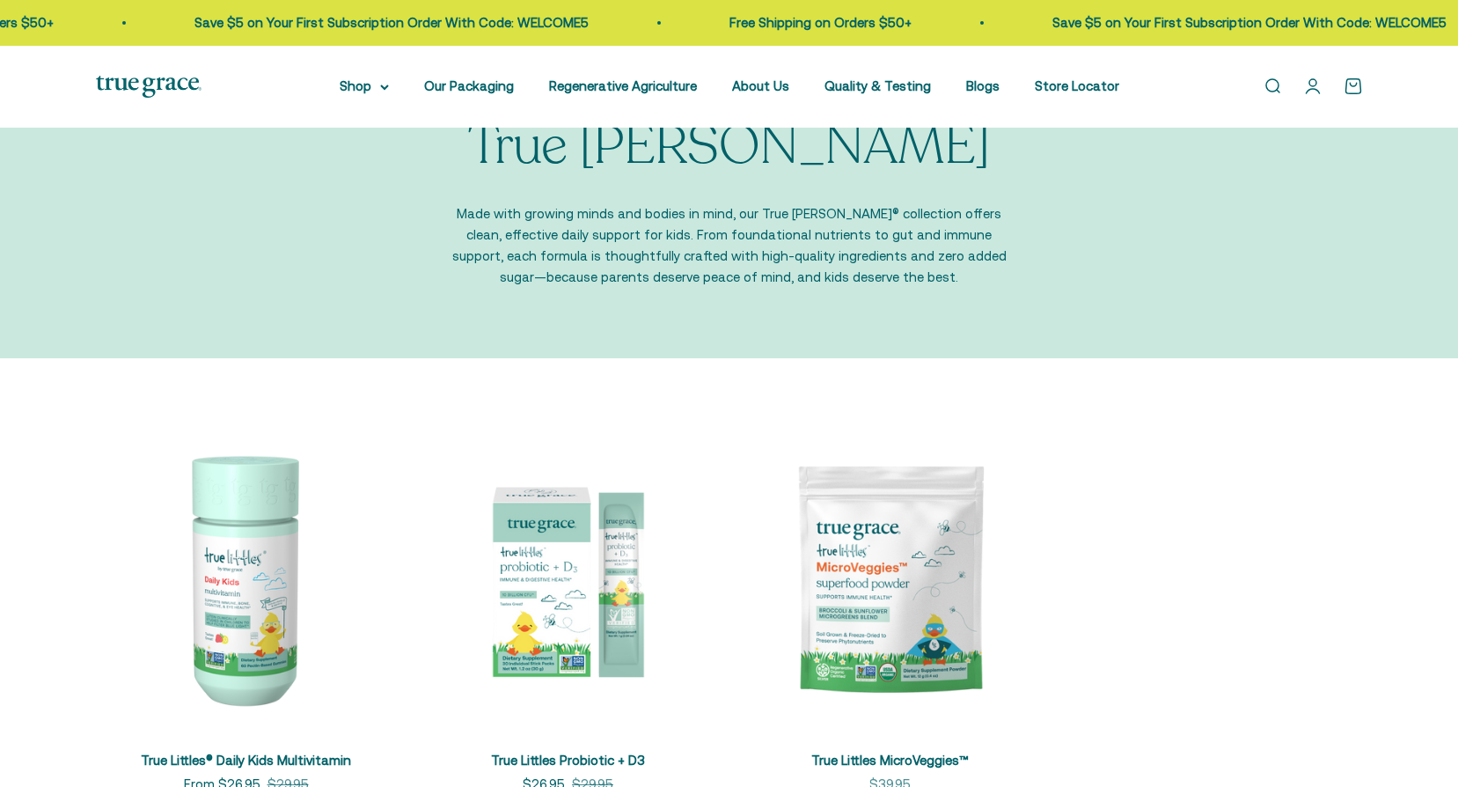
scroll to position [176, 0]
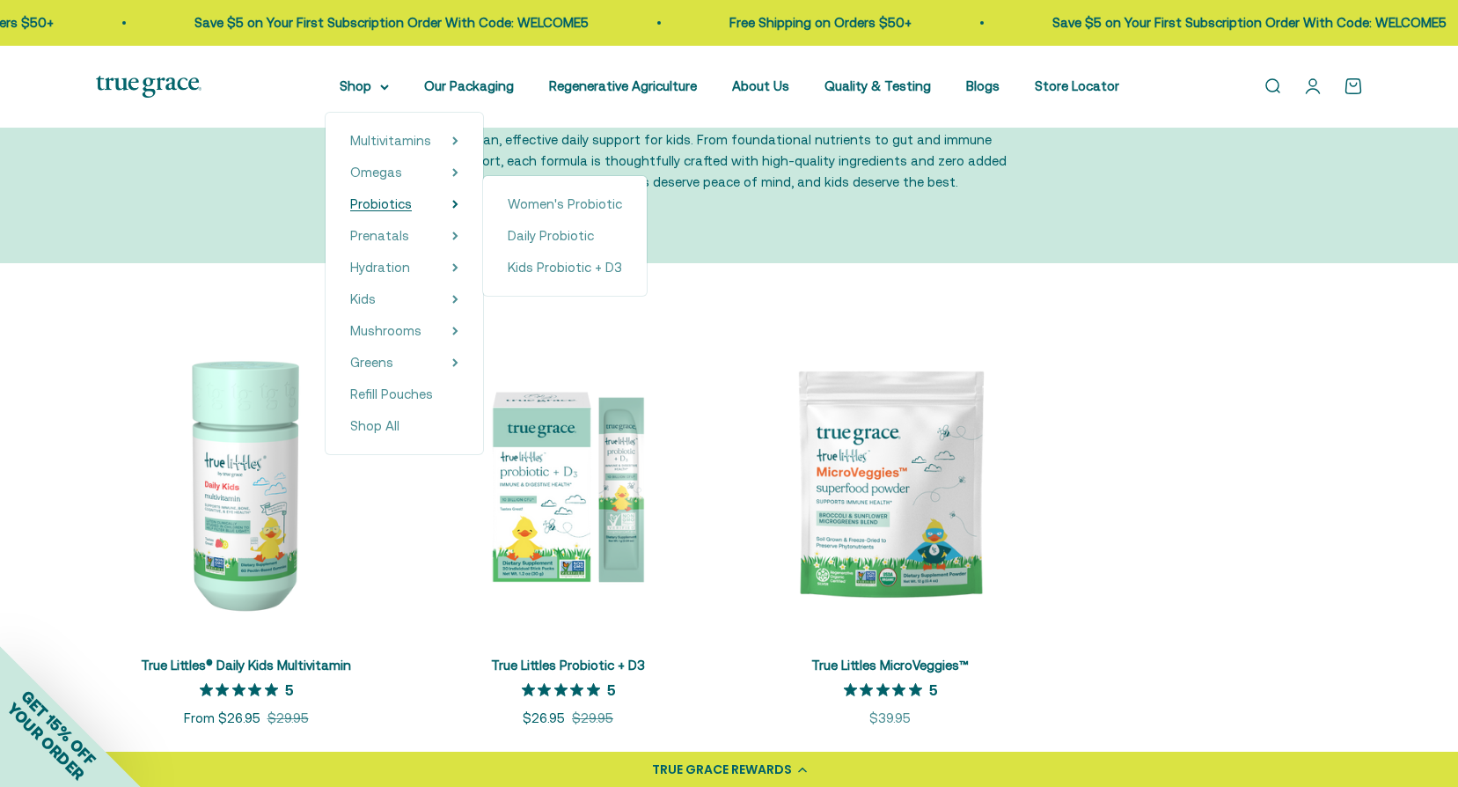
click at [392, 202] on span "Probiotics" at bounding box center [381, 203] width 62 height 15
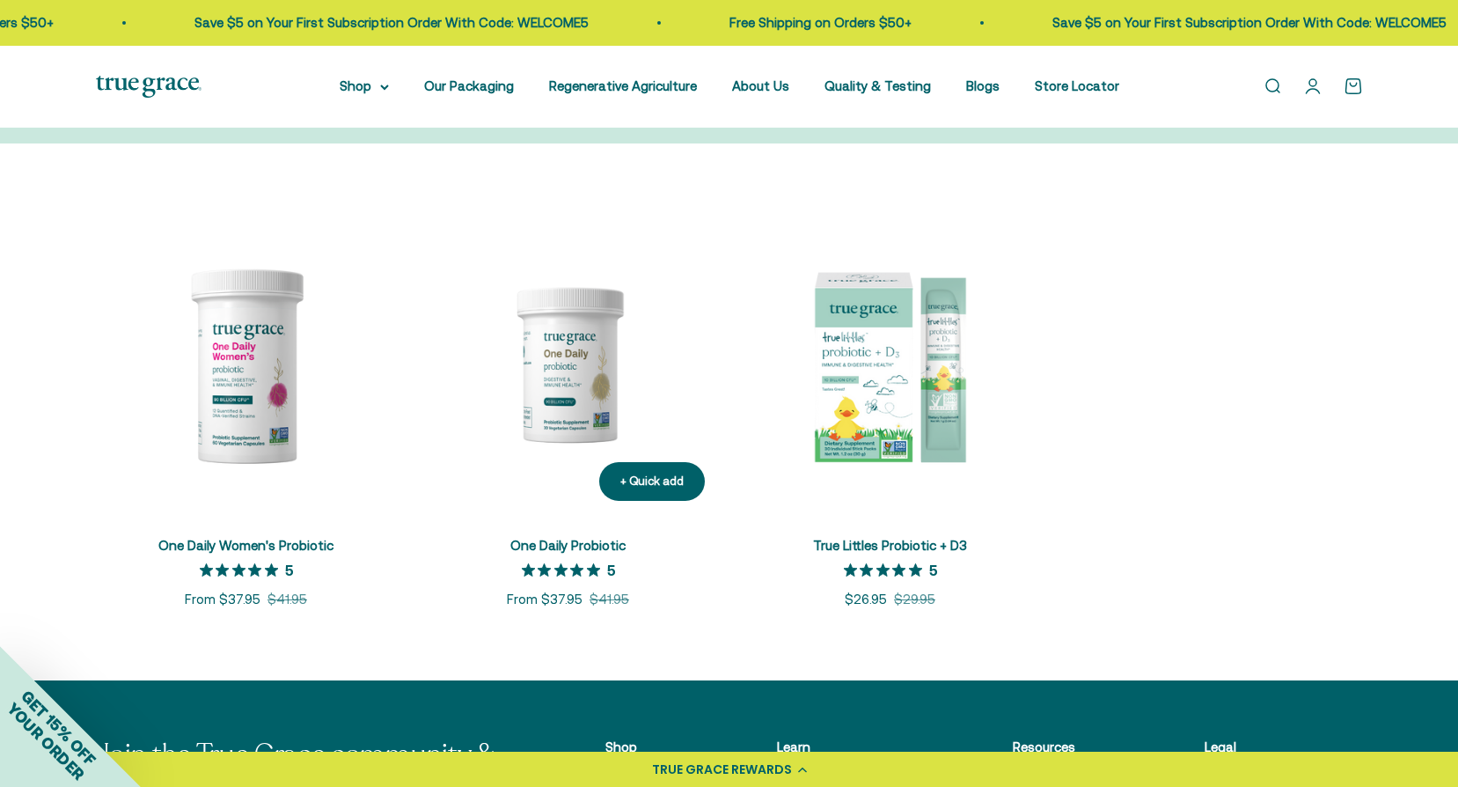
scroll to position [264, 0]
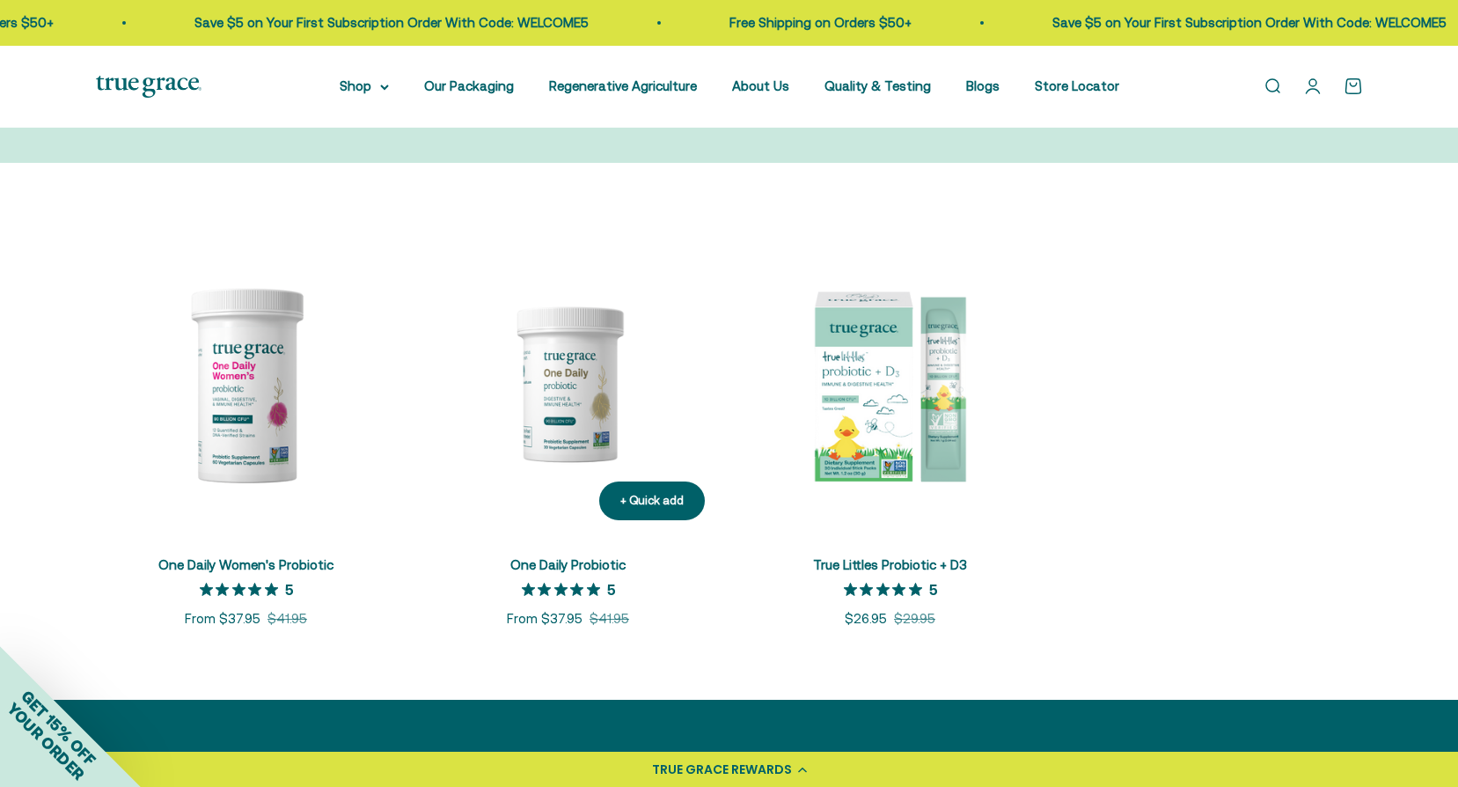
click at [542, 355] on img at bounding box center [568, 383] width 301 height 301
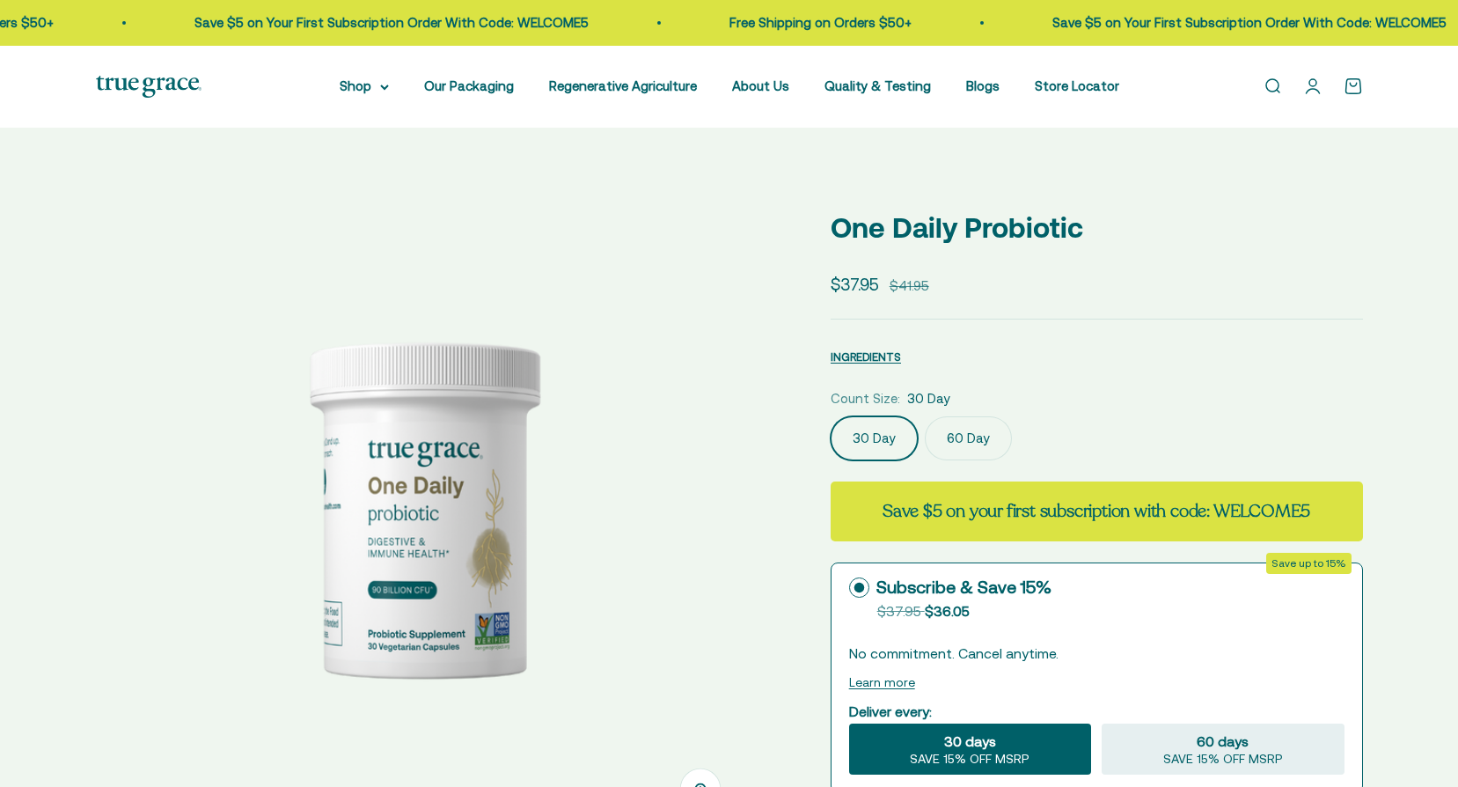
select select "3"
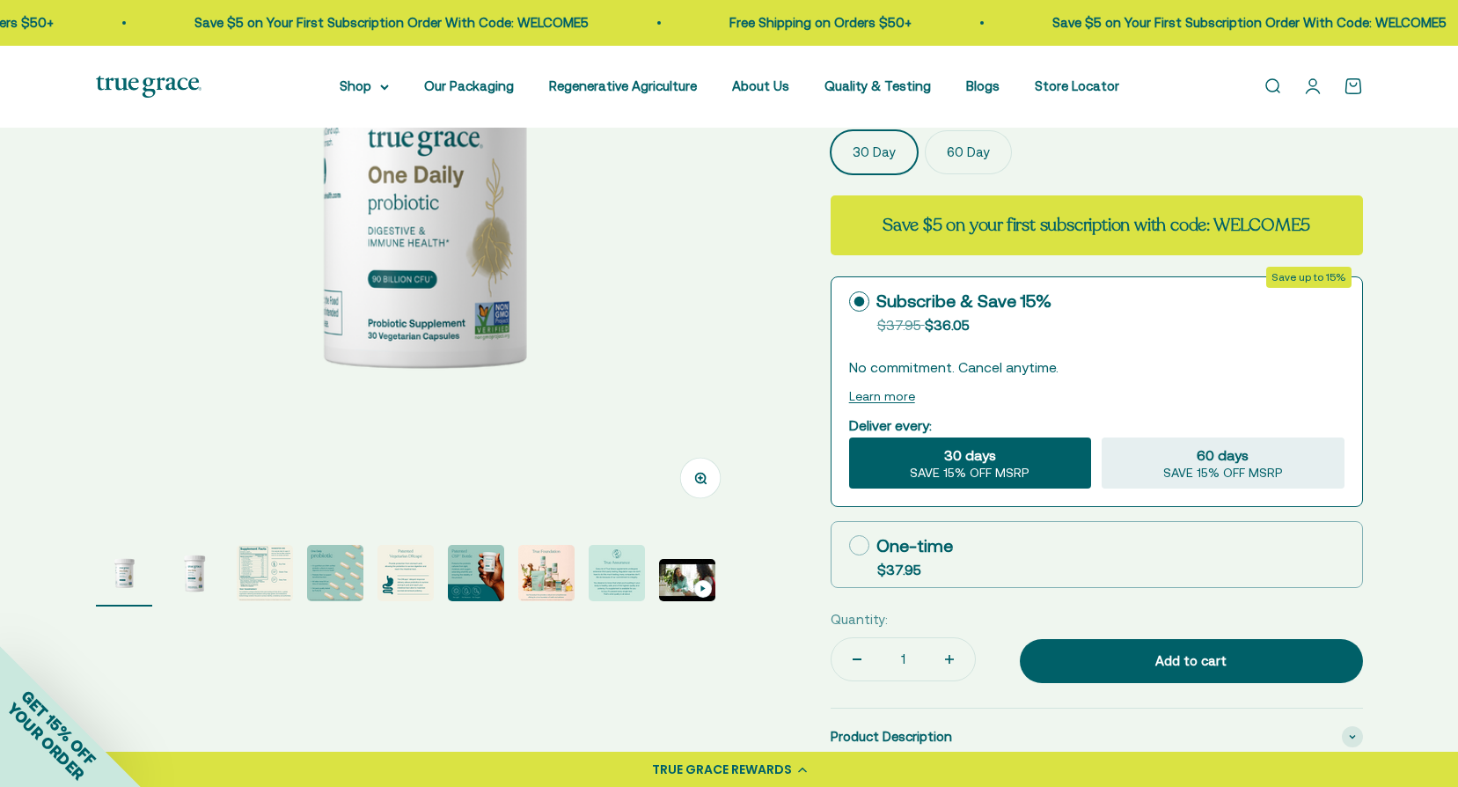
scroll to position [352, 0]
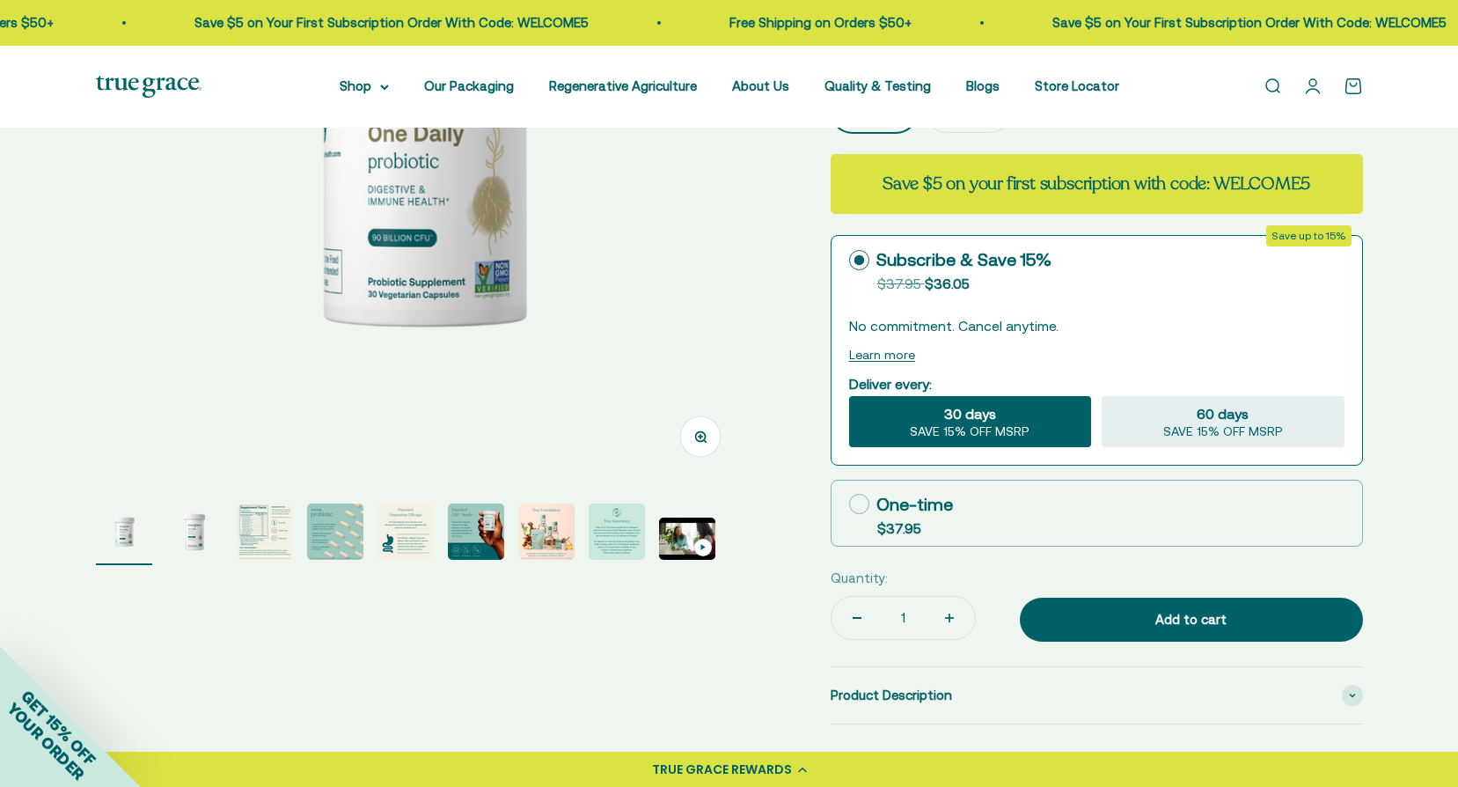
click at [282, 530] on img "Go to item 3" at bounding box center [265, 531] width 56 height 56
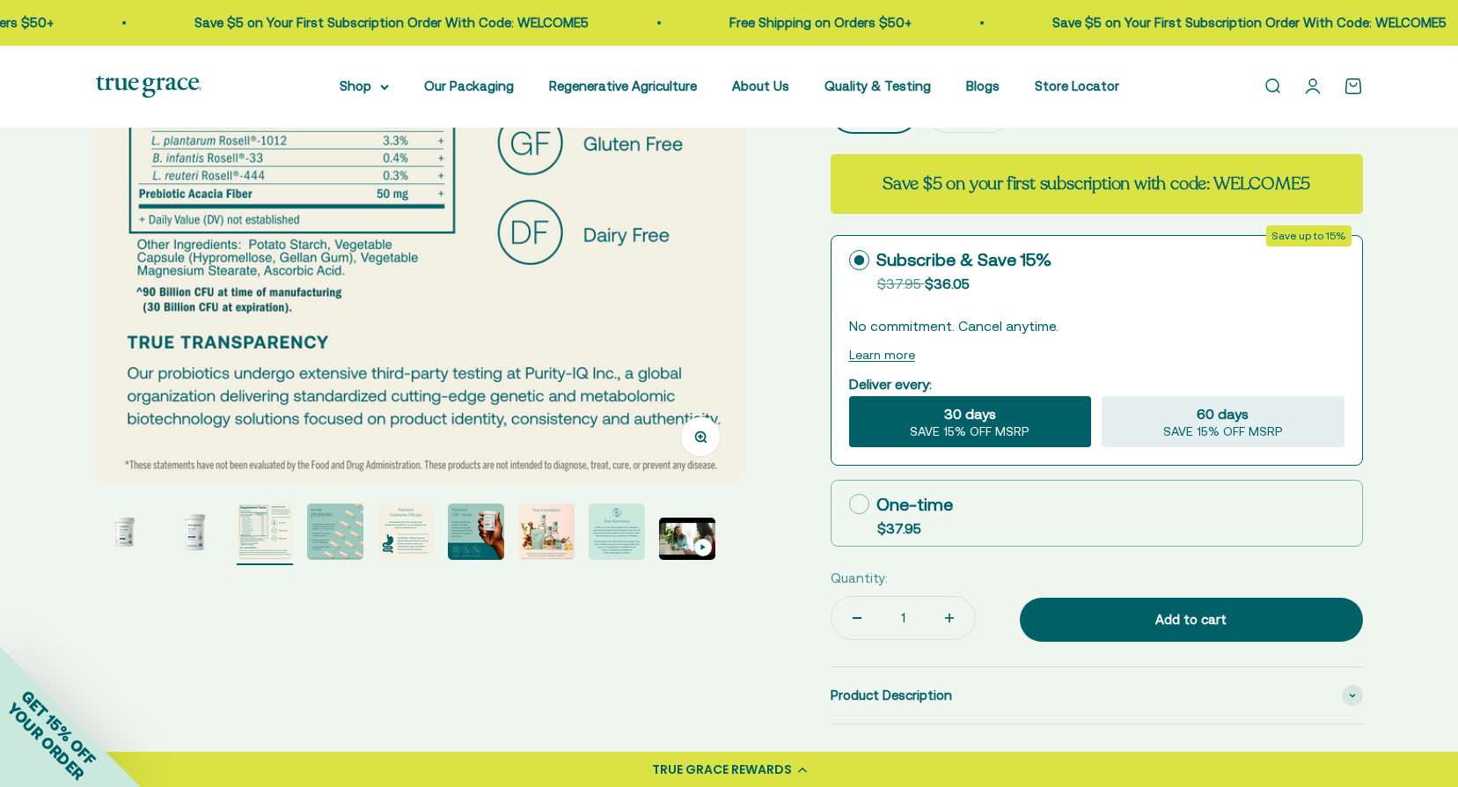
click at [632, 548] on img "Go to item 8" at bounding box center [617, 531] width 56 height 56
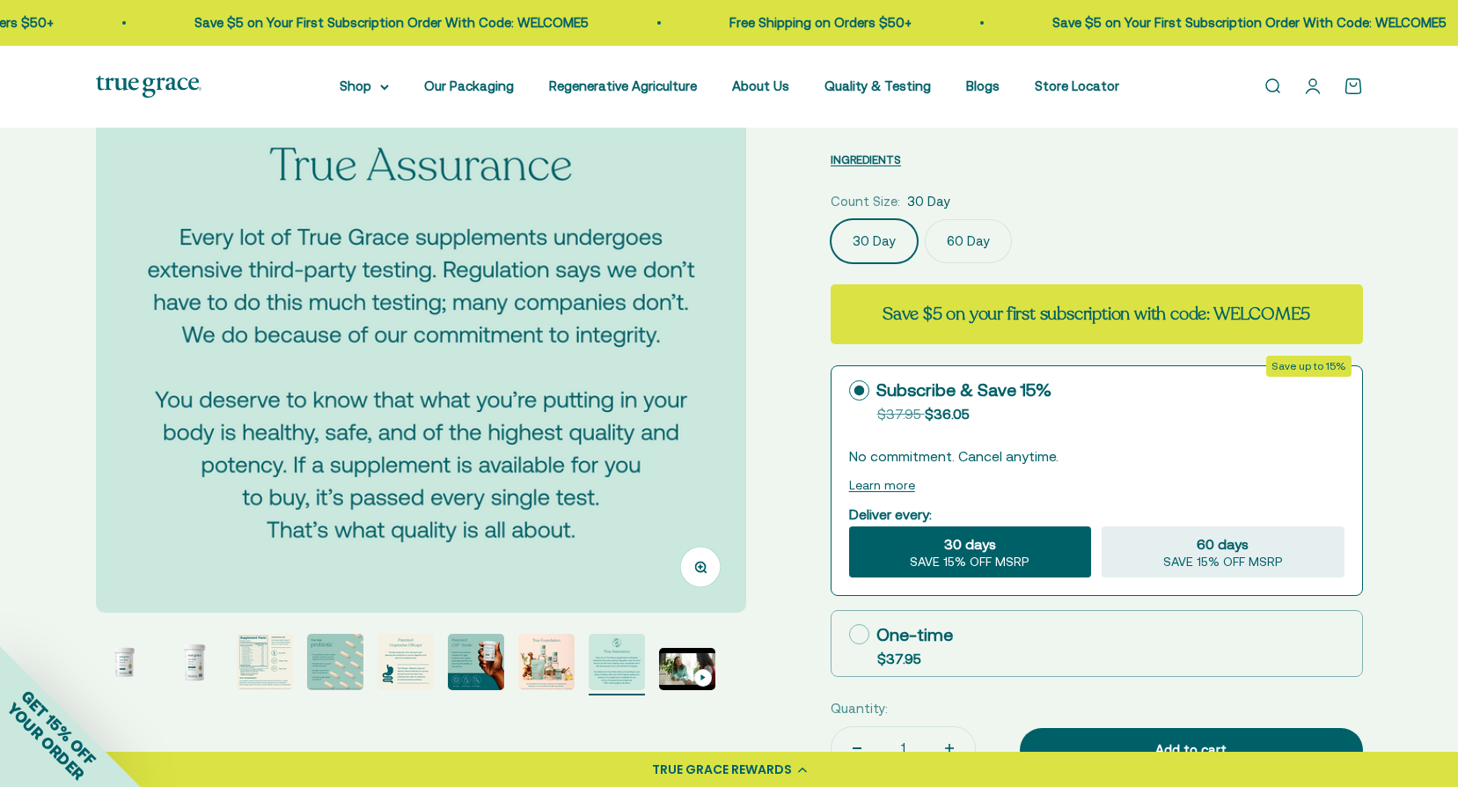
scroll to position [264, 0]
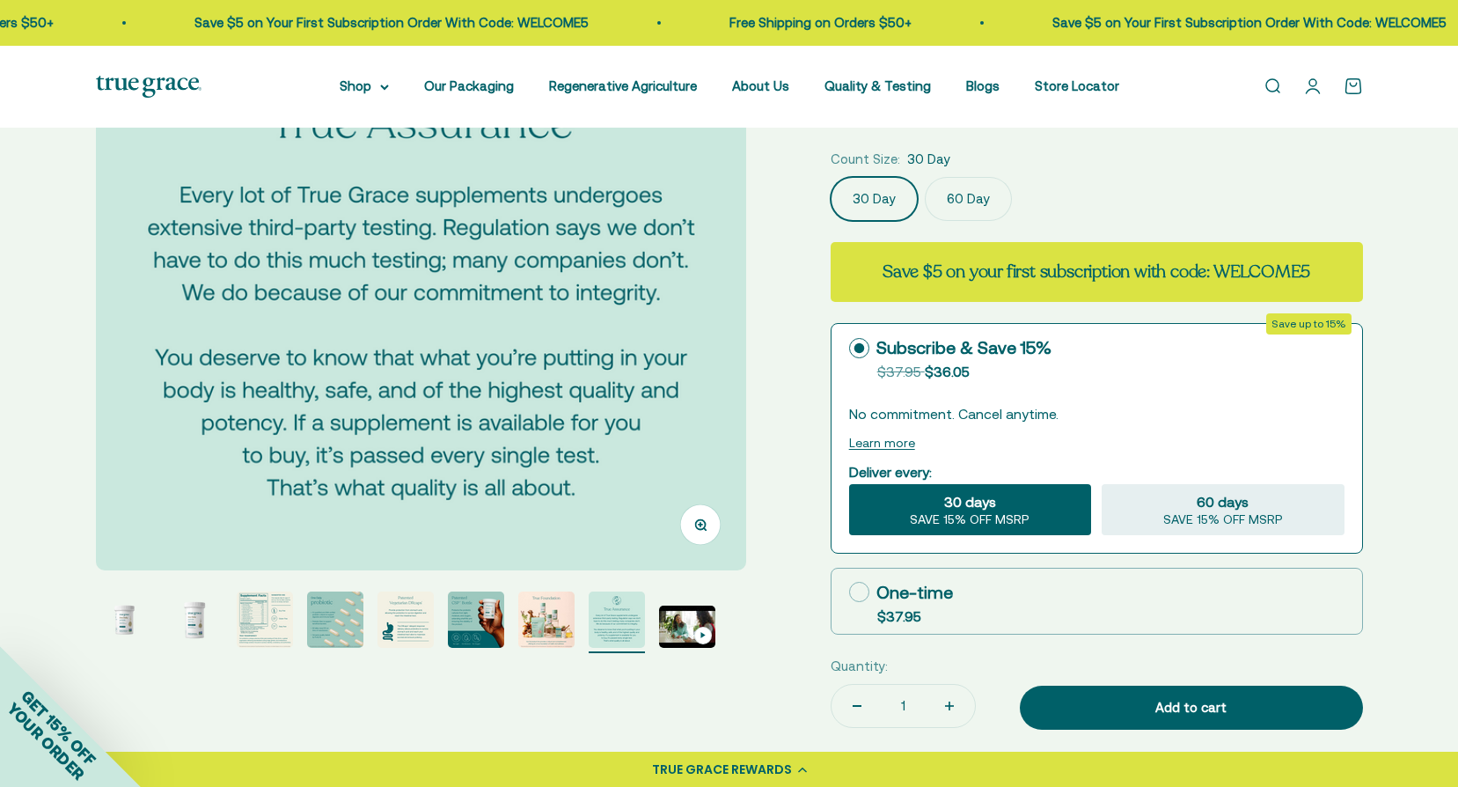
click at [533, 623] on img "Go to item 7" at bounding box center [546, 619] width 56 height 56
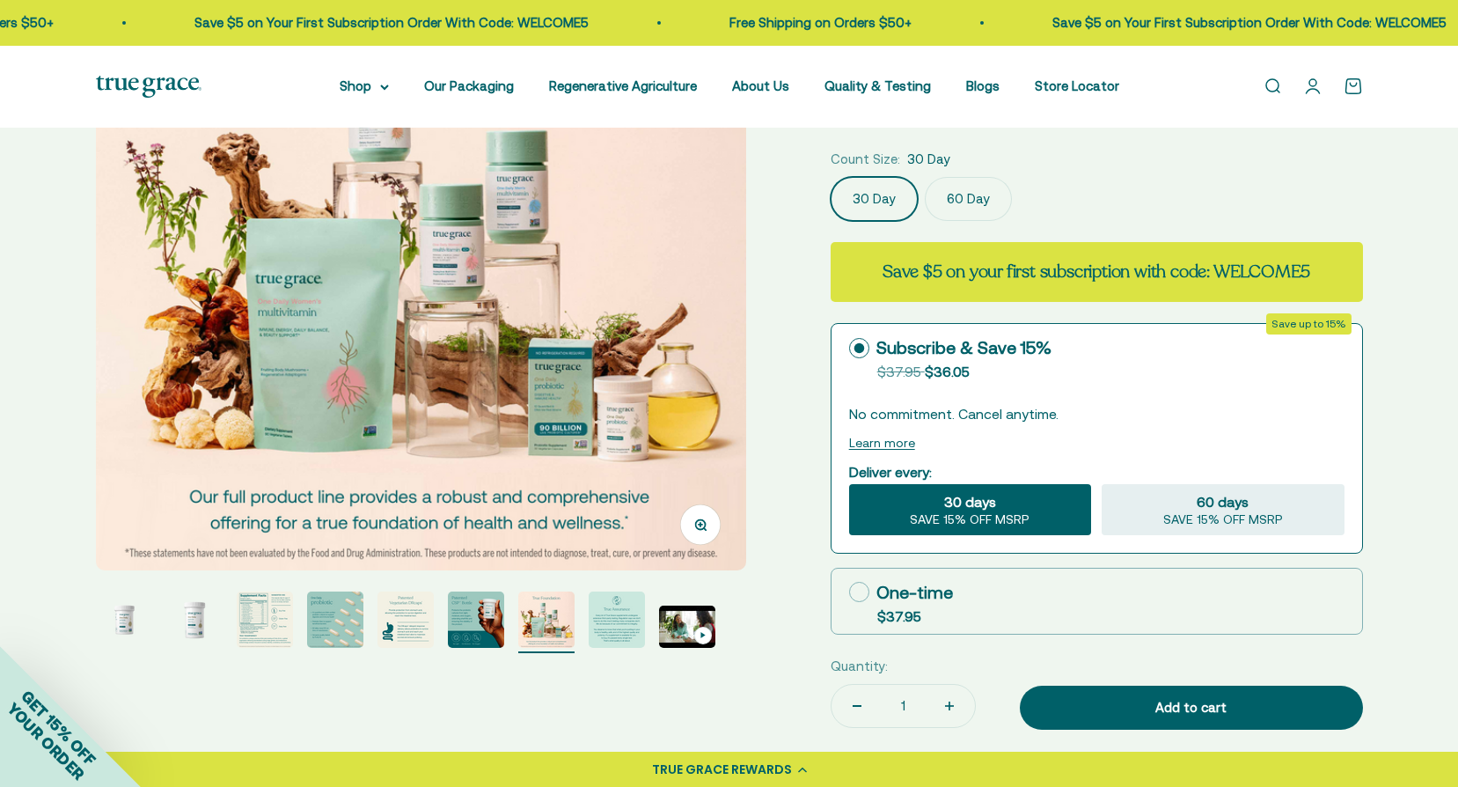
click at [478, 620] on img "Go to item 6" at bounding box center [476, 619] width 56 height 56
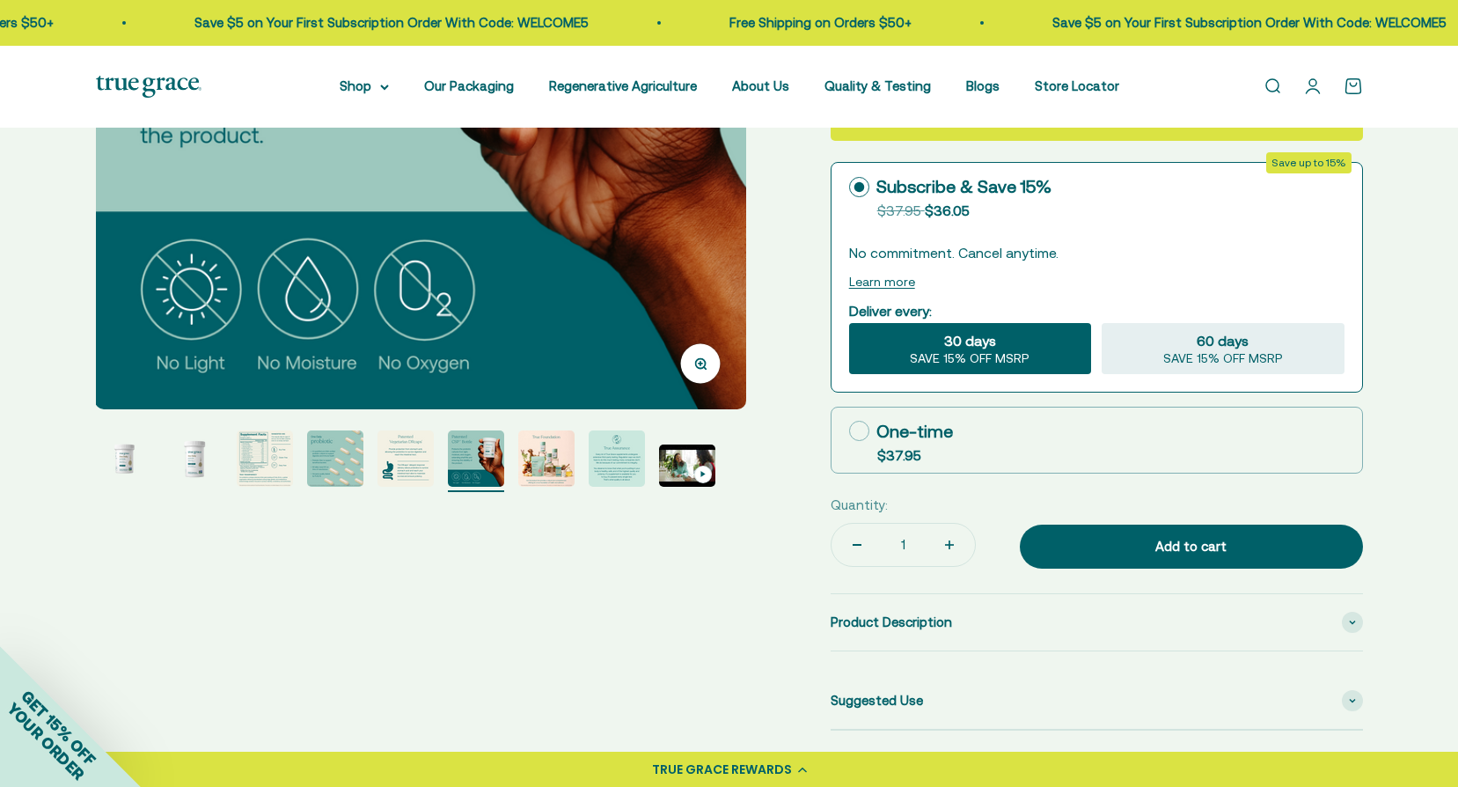
scroll to position [440, 0]
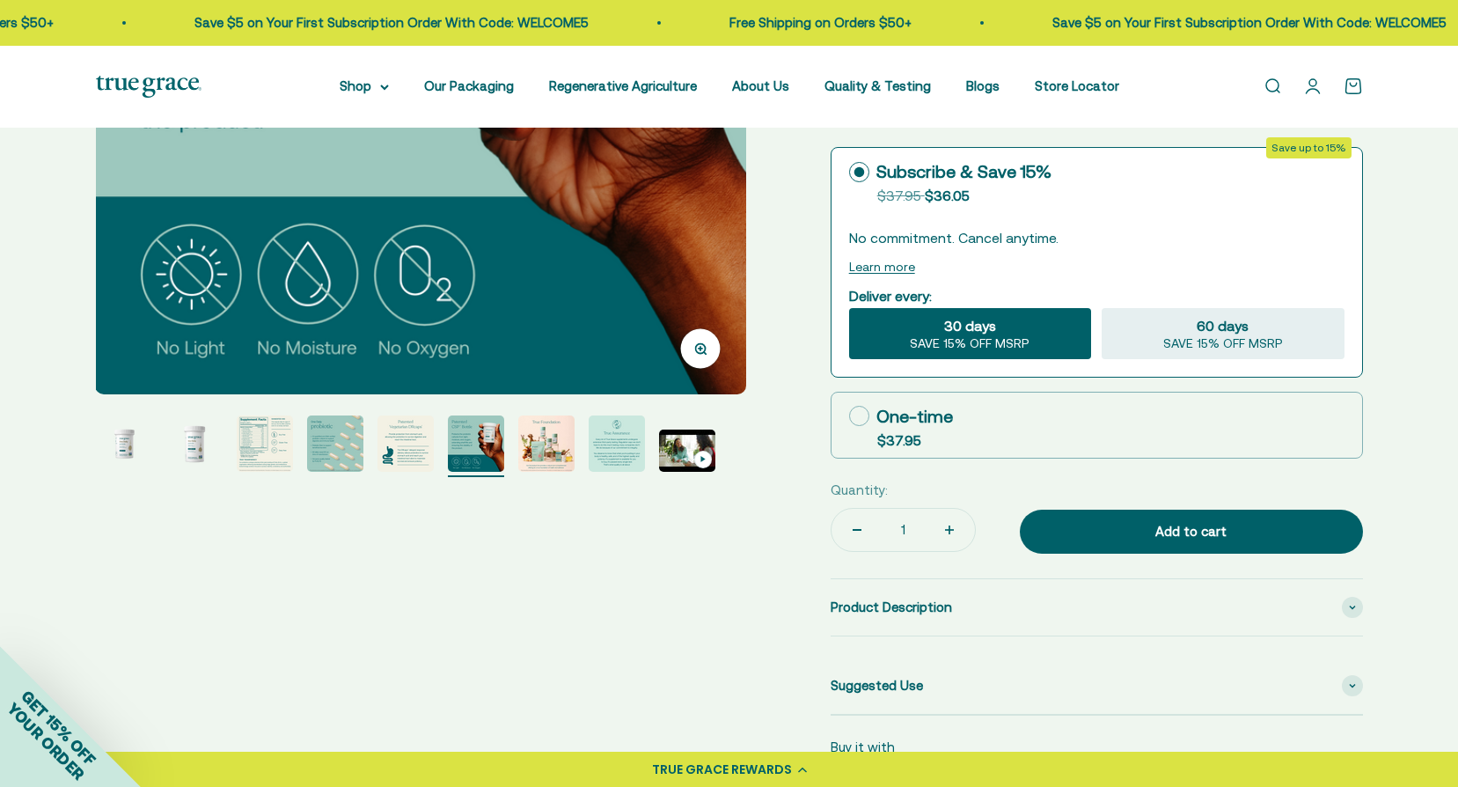
click at [403, 431] on img "Go to item 5" at bounding box center [406, 443] width 56 height 56
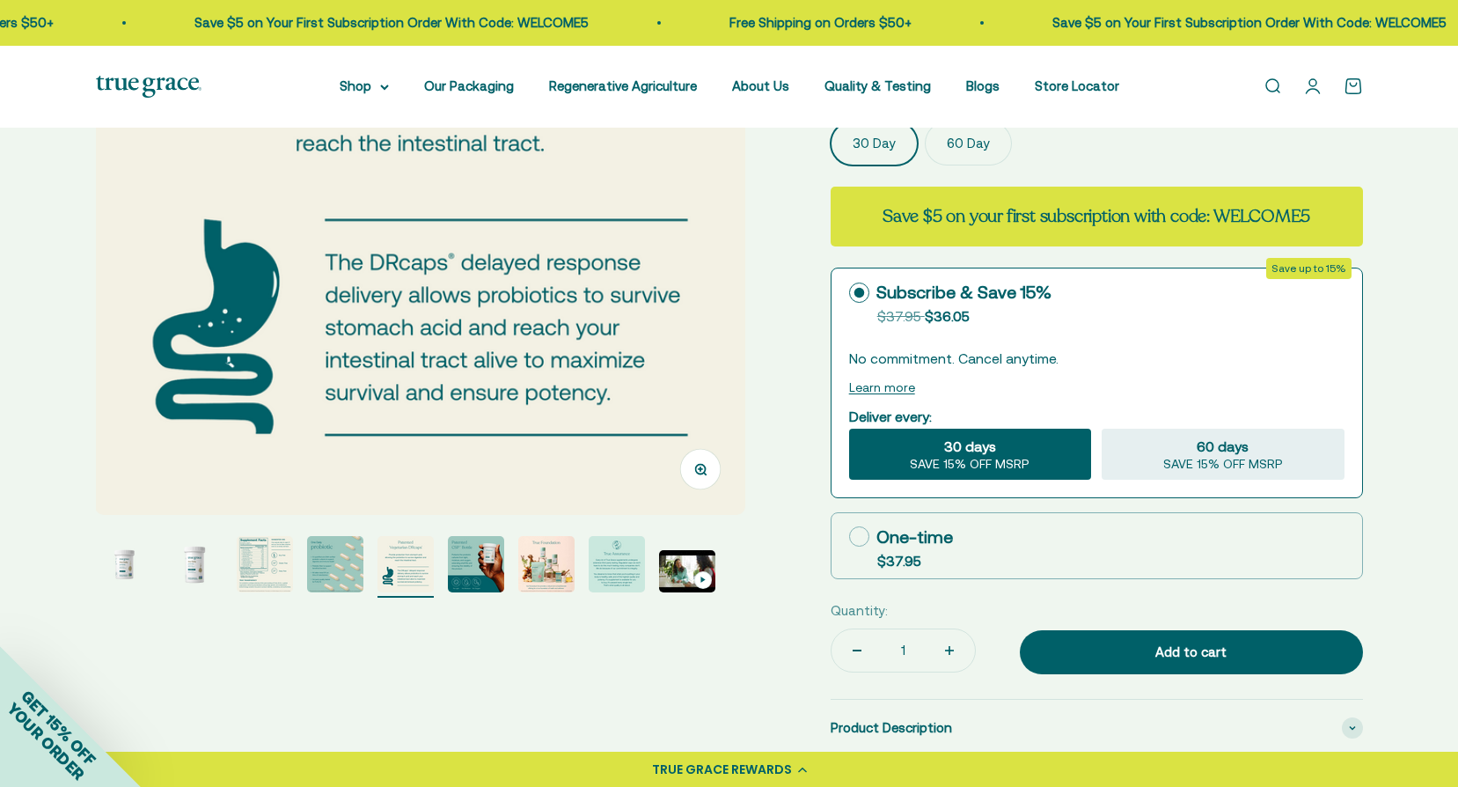
scroll to position [352, 0]
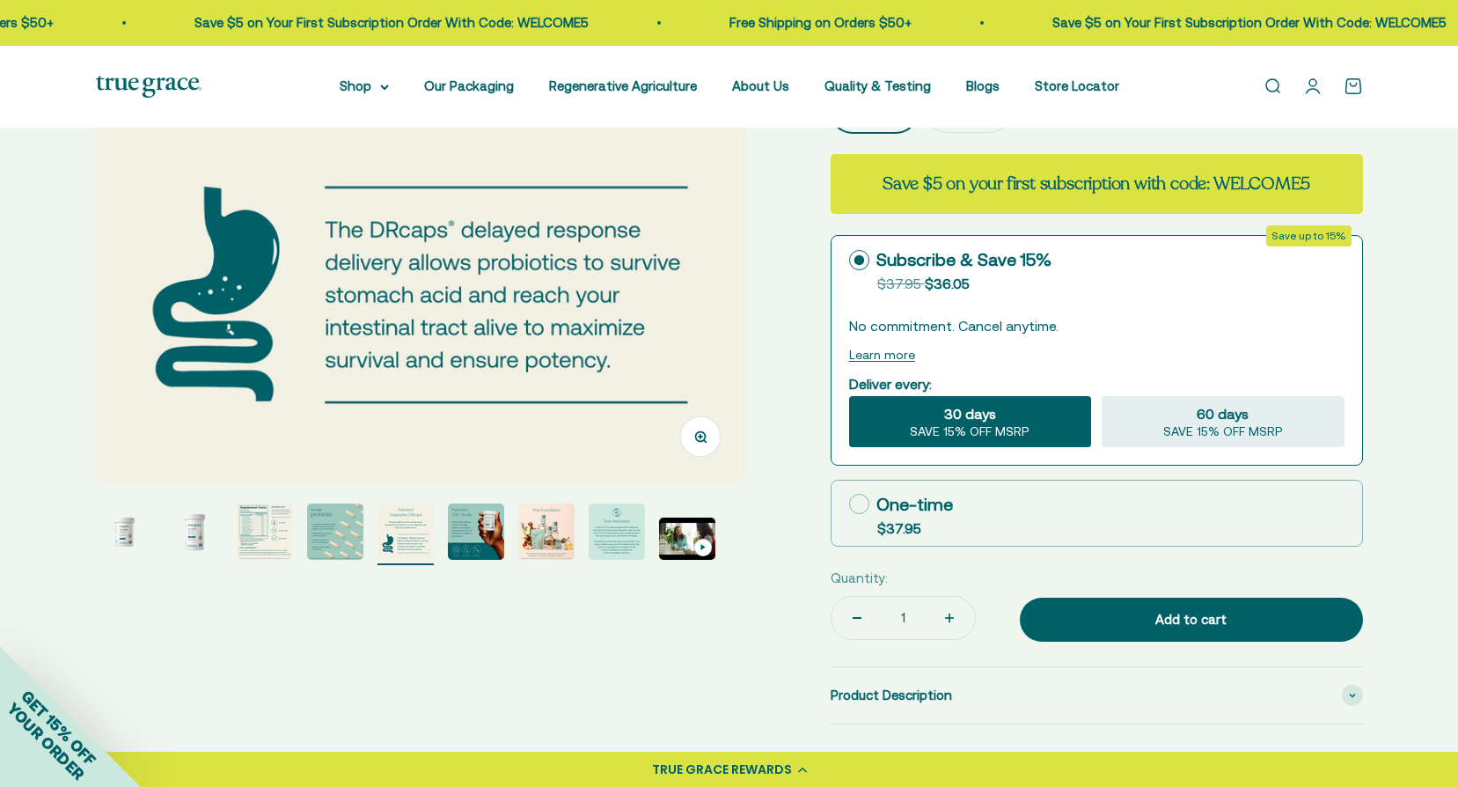
click at [341, 549] on img "Go to item 4" at bounding box center [335, 531] width 56 height 56
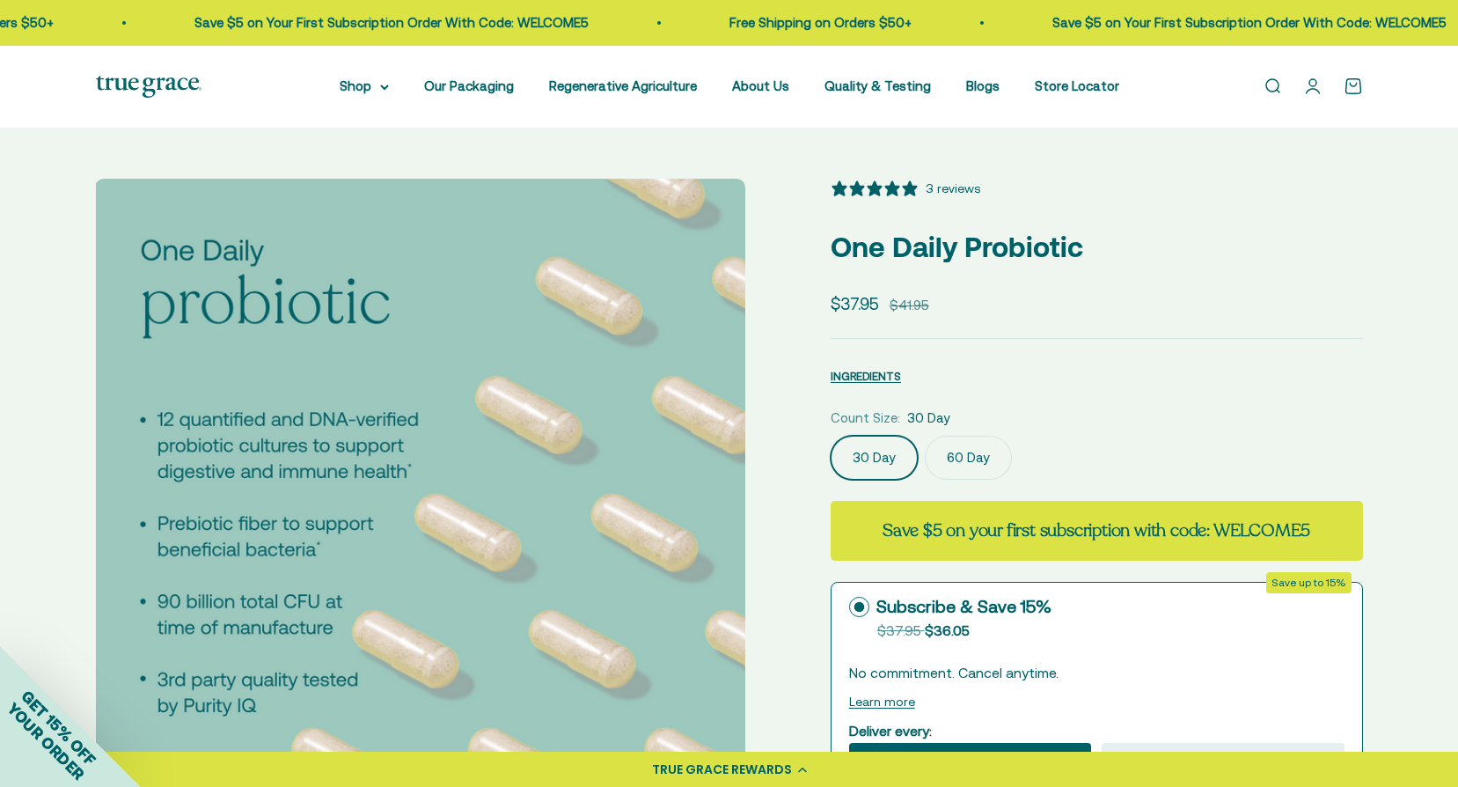
scroll to position [0, 0]
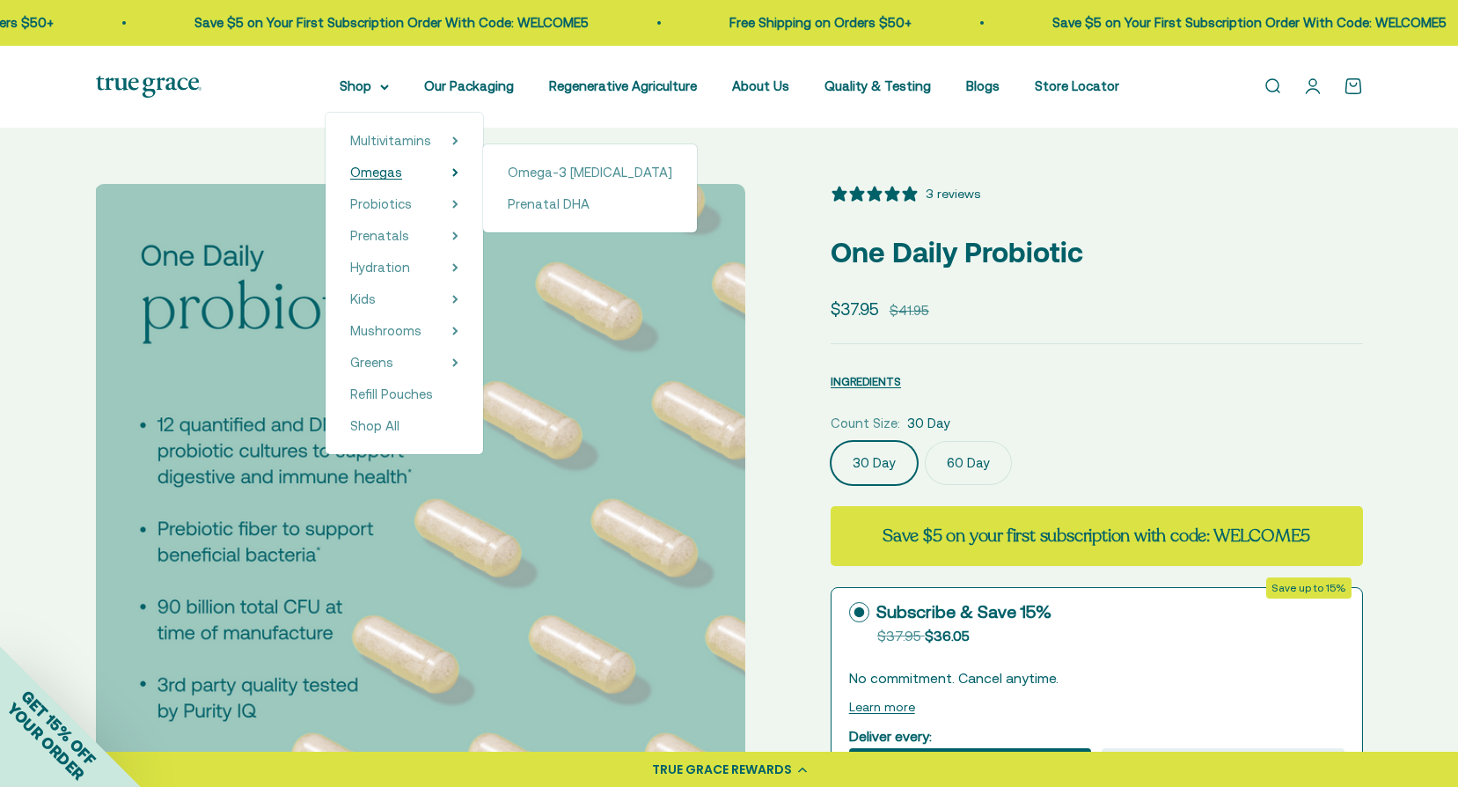
click at [379, 167] on span "Omegas" at bounding box center [376, 172] width 52 height 15
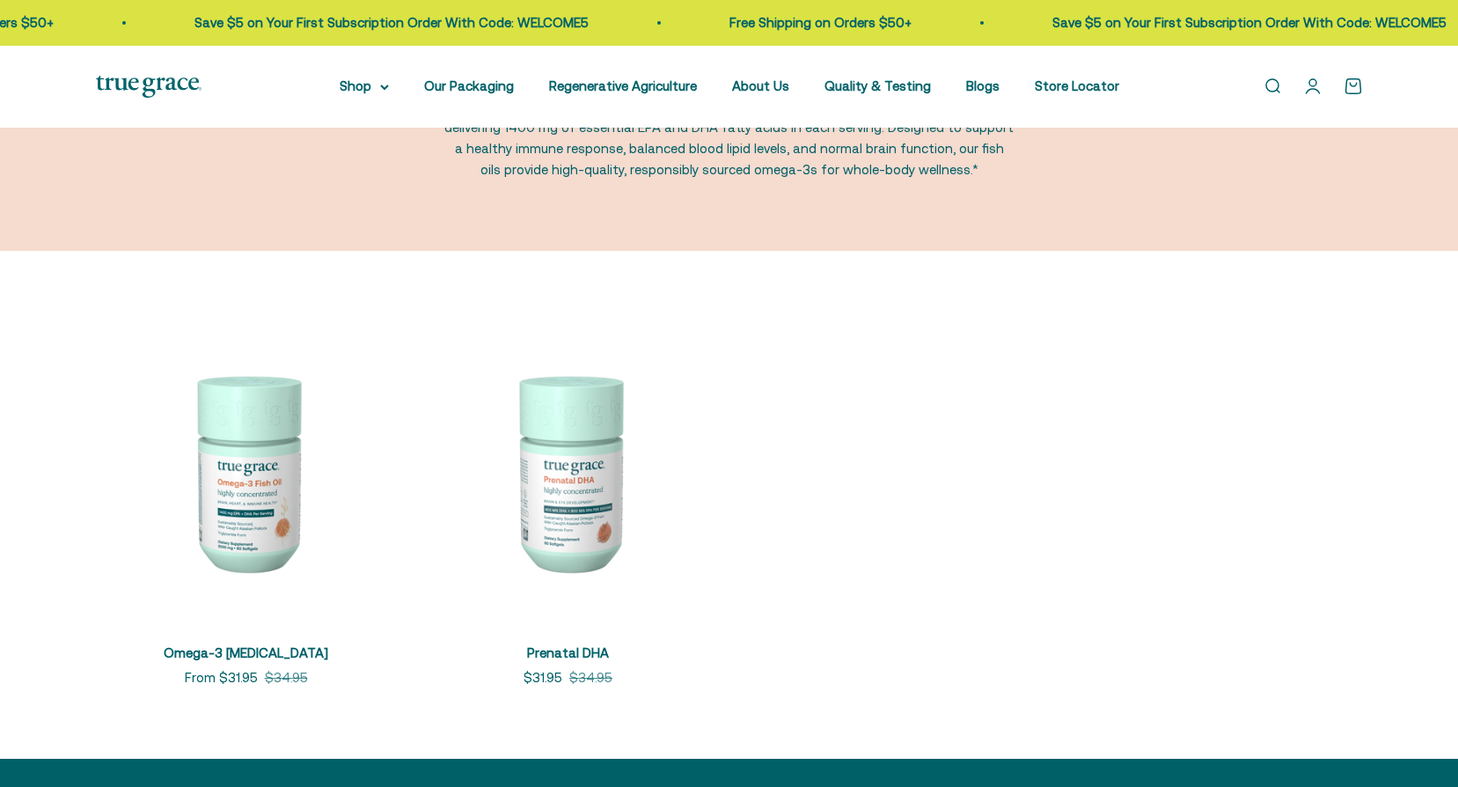
scroll to position [176, 0]
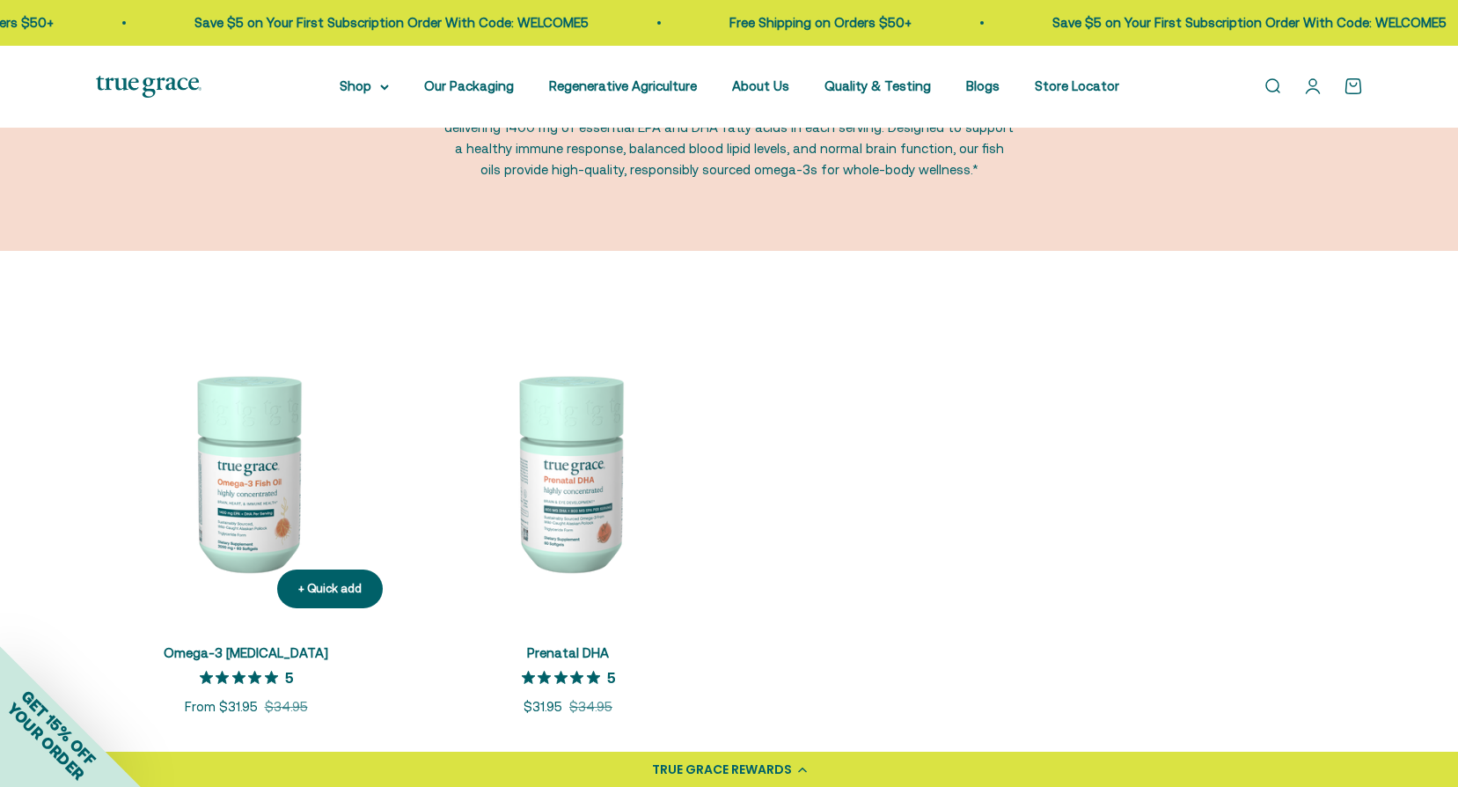
click at [263, 494] on img at bounding box center [246, 471] width 301 height 301
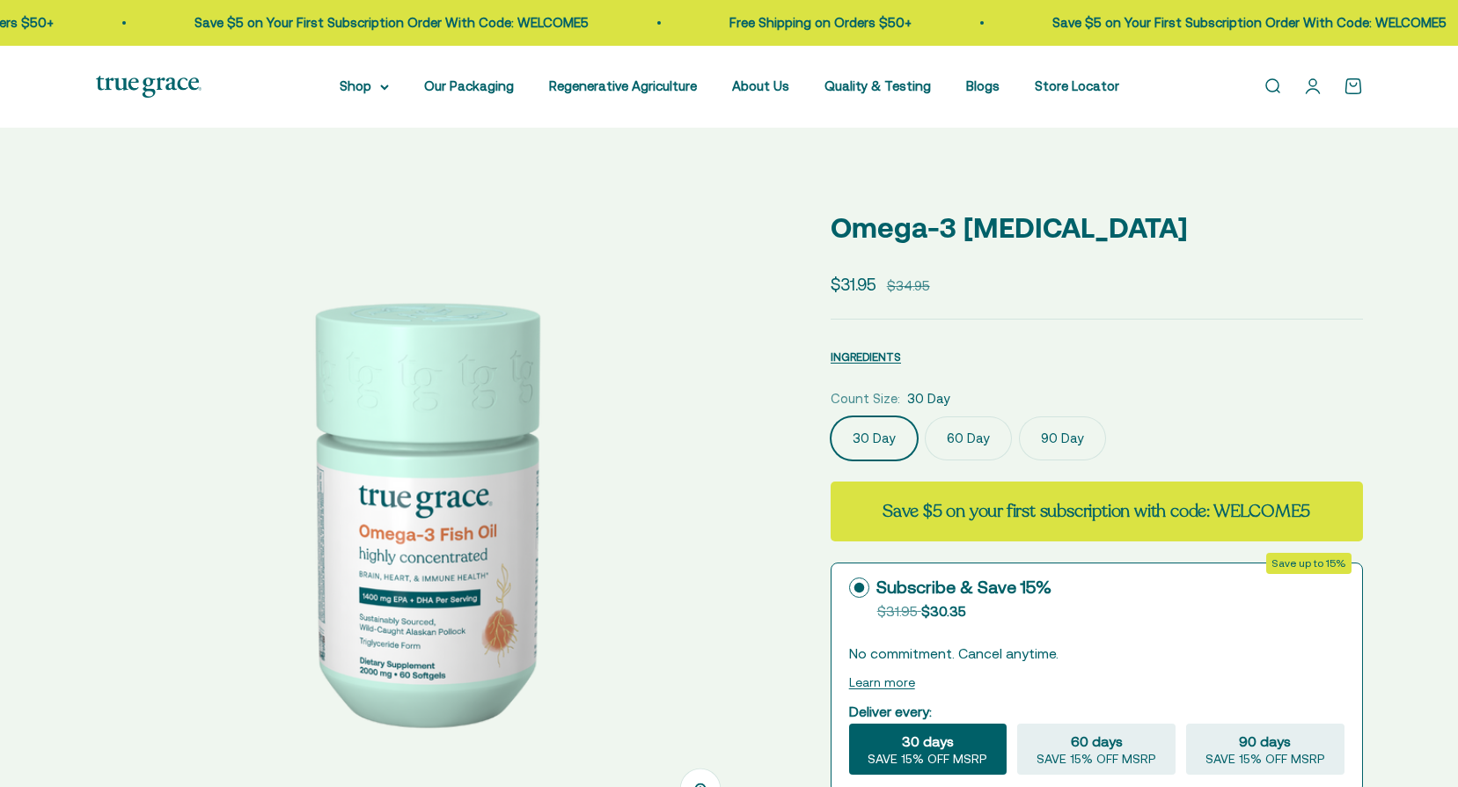
select select "3"
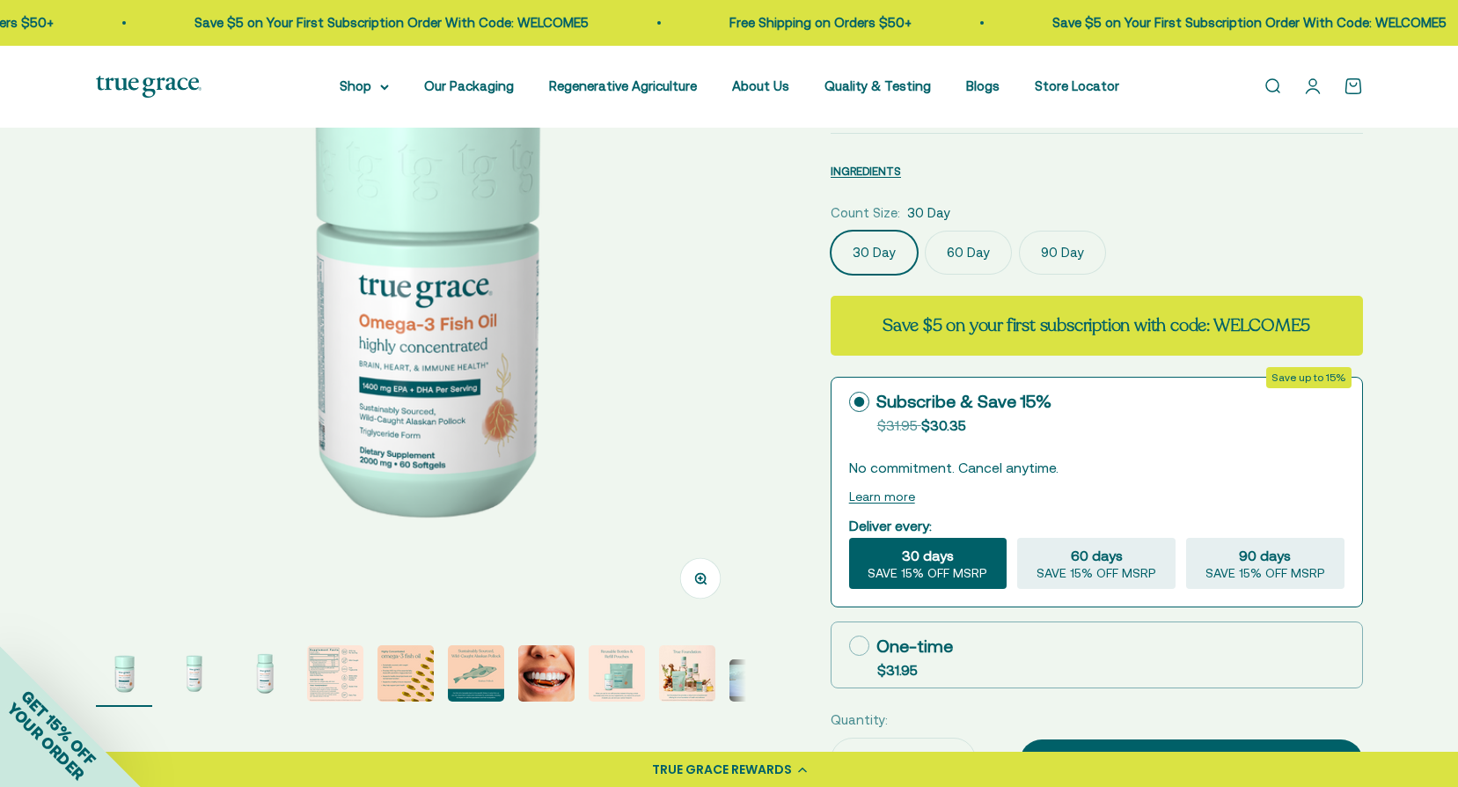
scroll to position [264, 0]
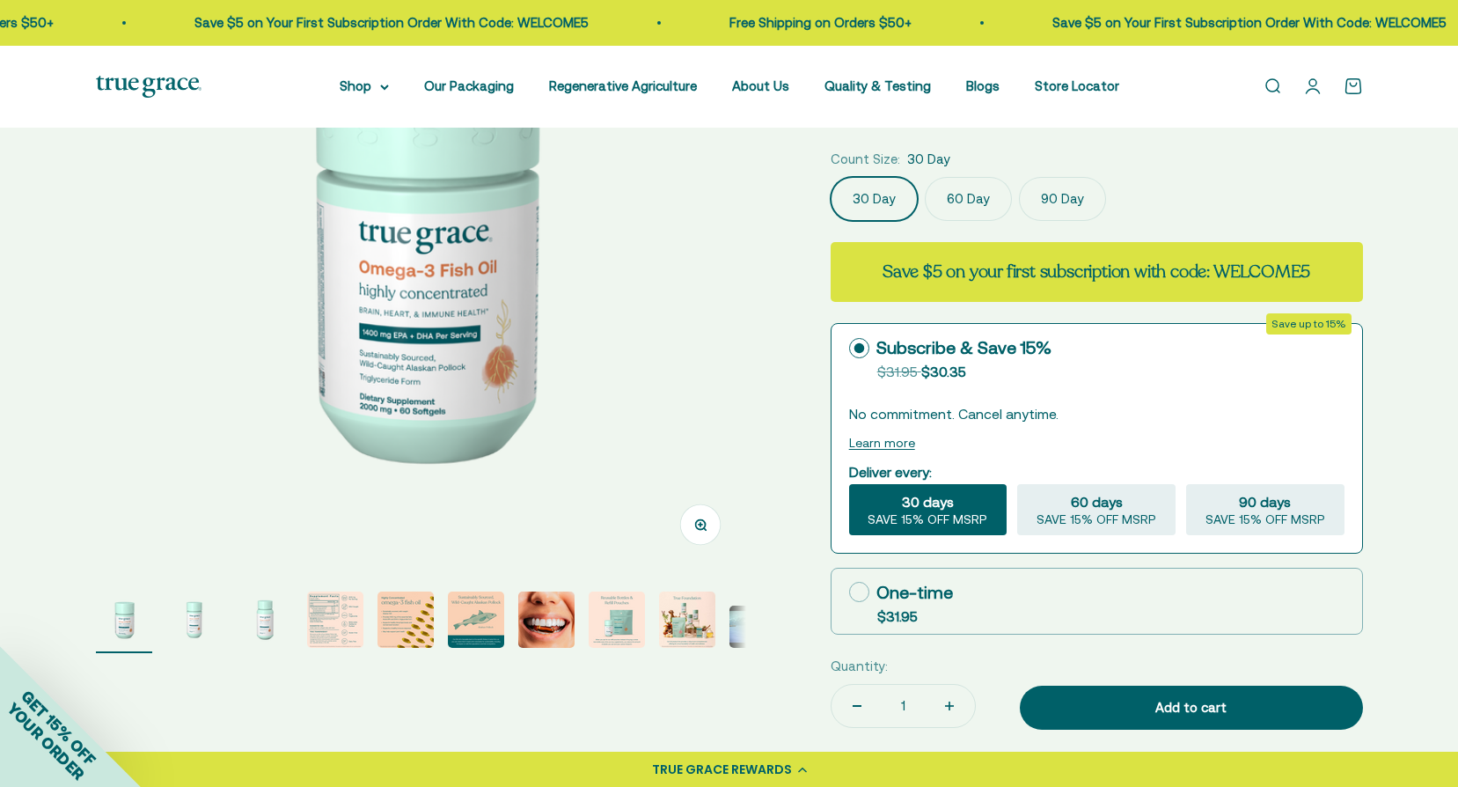
click at [328, 616] on img "Go to item 4" at bounding box center [335, 619] width 56 height 56
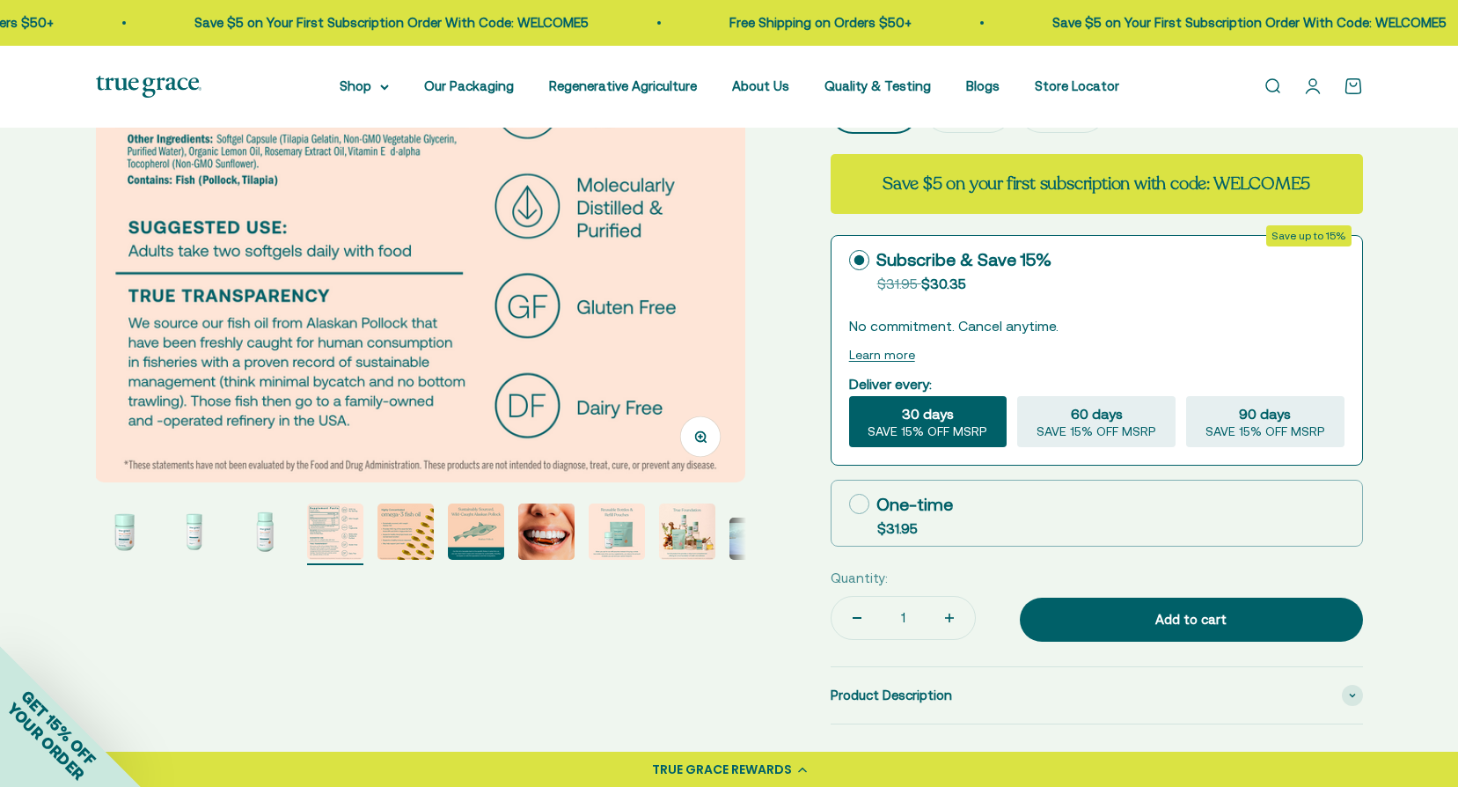
scroll to position [0, 0]
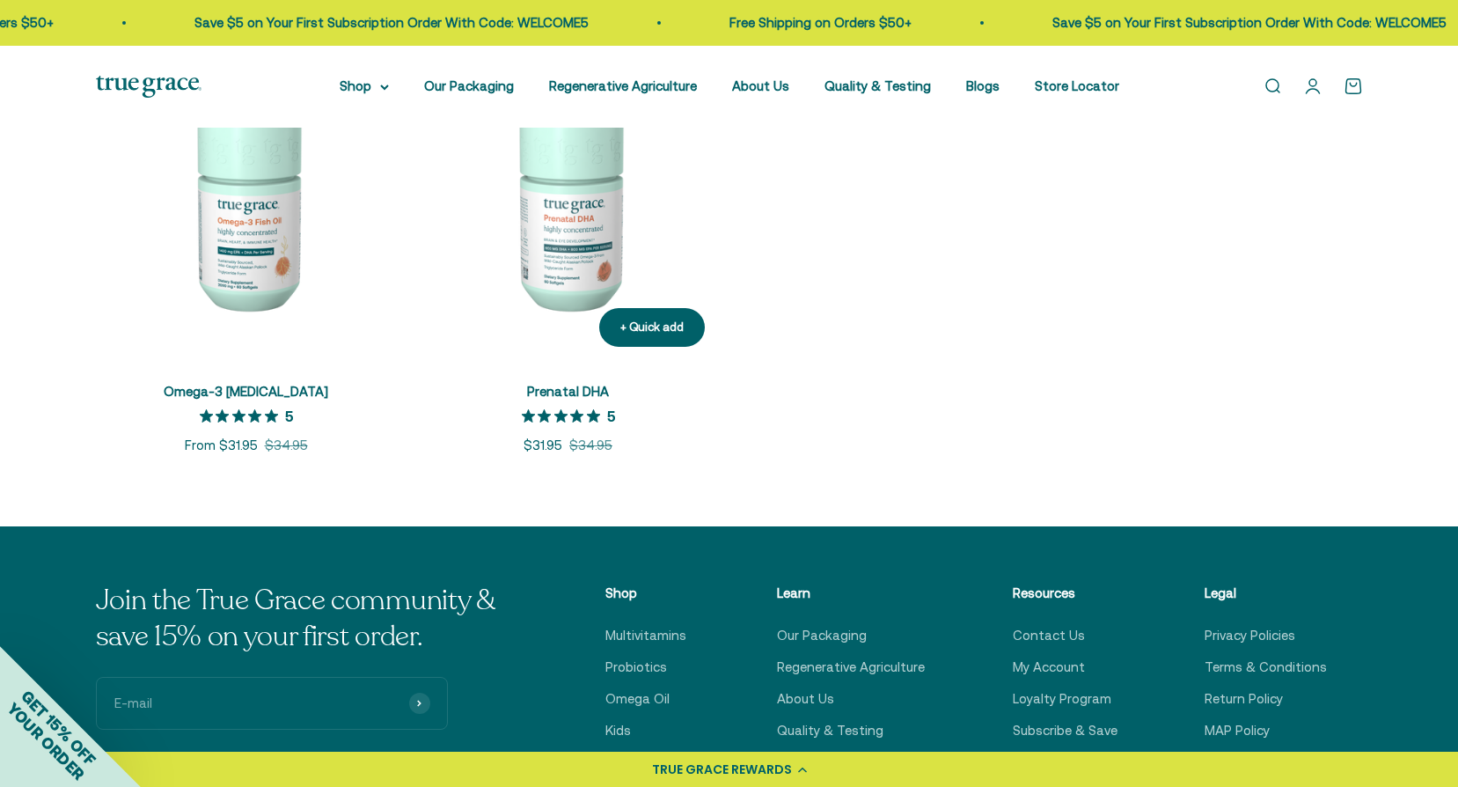
click at [583, 225] on img at bounding box center [568, 210] width 301 height 301
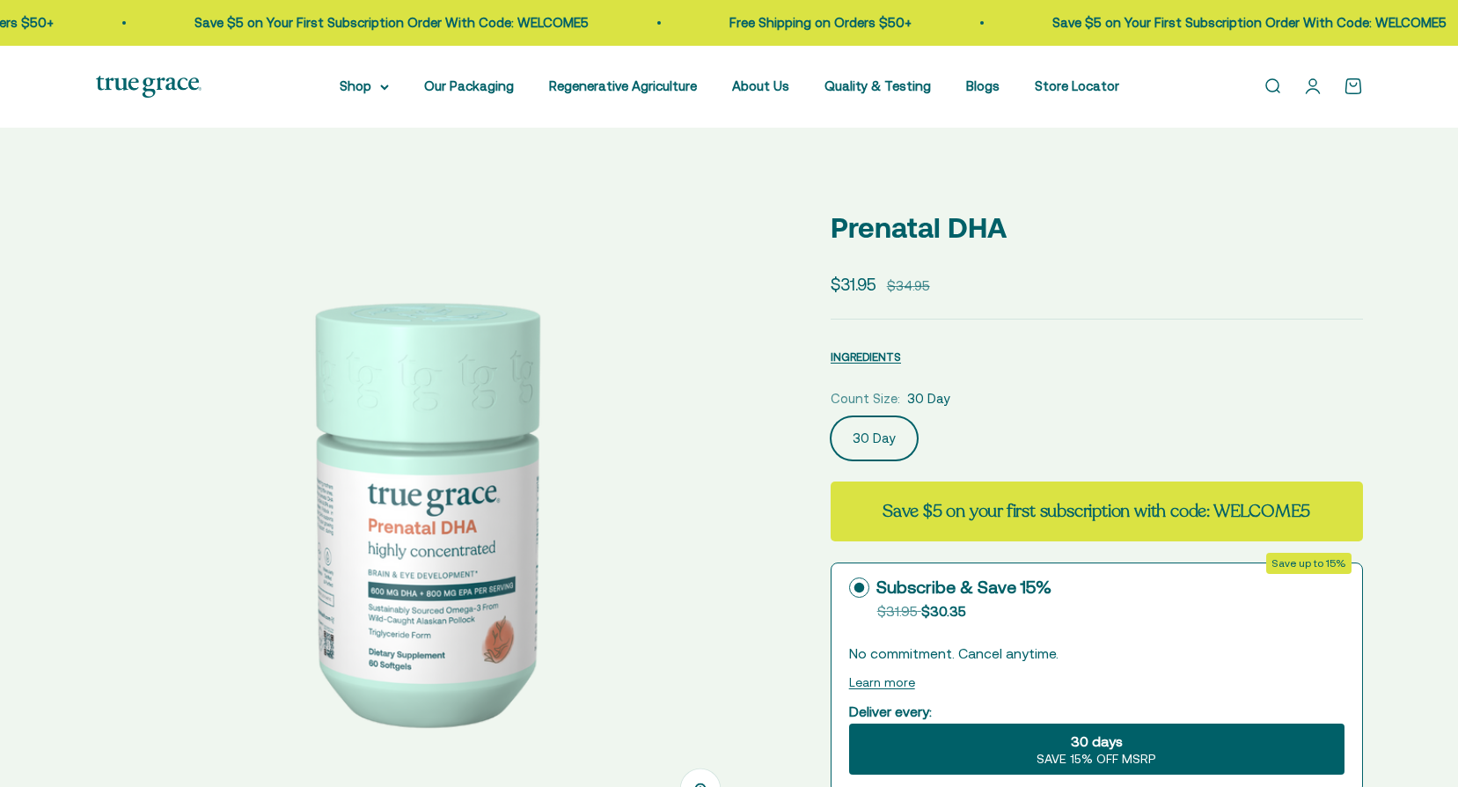
select select "3"
